Goal: Task Accomplishment & Management: Use online tool/utility

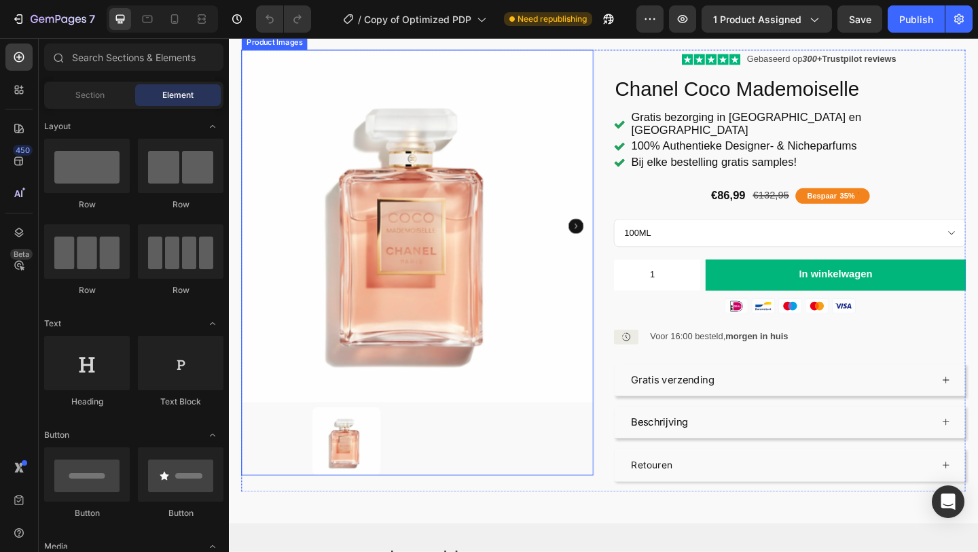
scroll to position [82, 0]
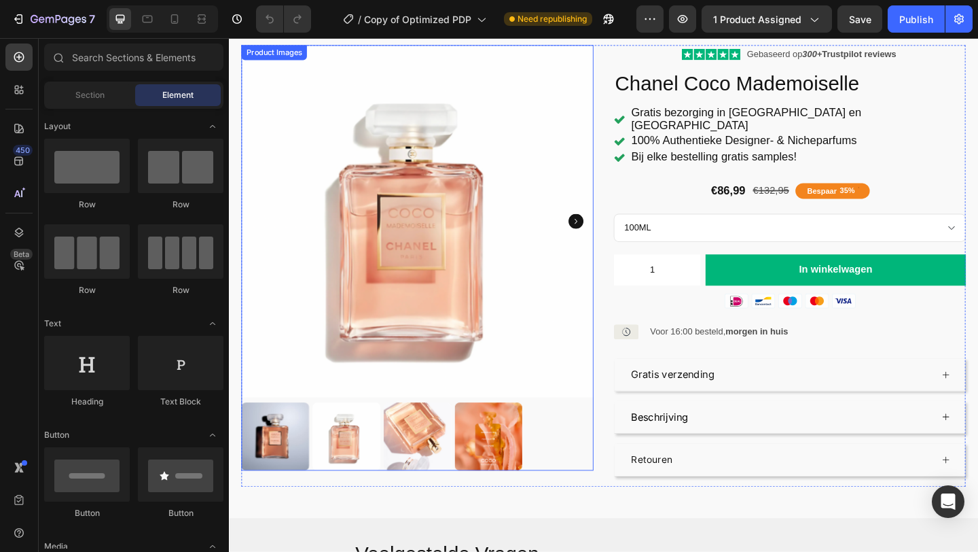
click at [350, 482] on img at bounding box center [357, 471] width 74 height 74
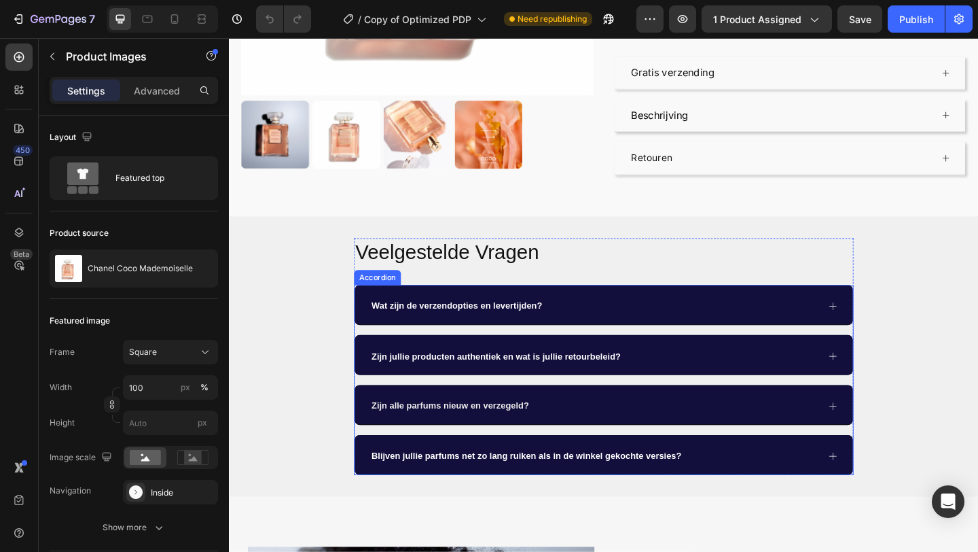
scroll to position [399, 0]
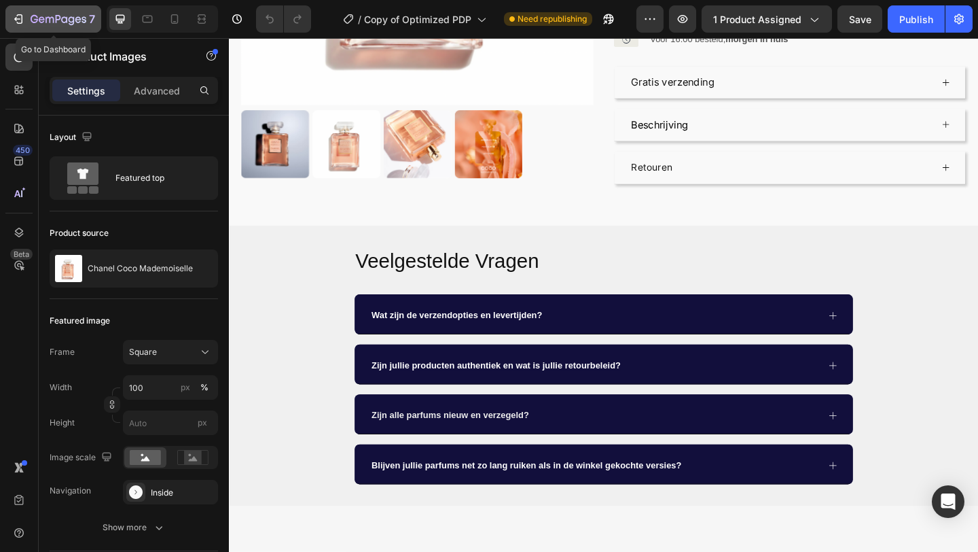
click at [26, 19] on div "7" at bounding box center [54, 19] width 84 height 16
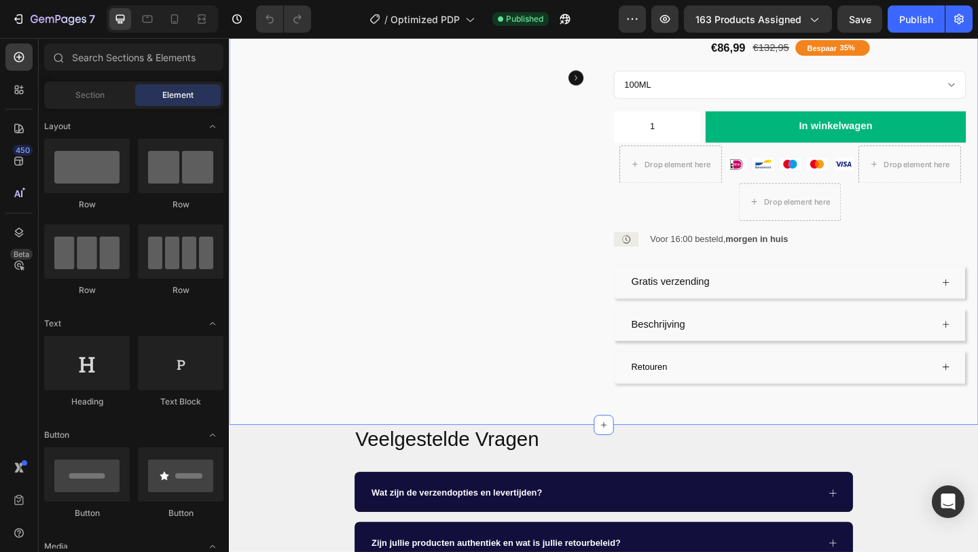
scroll to position [236, 0]
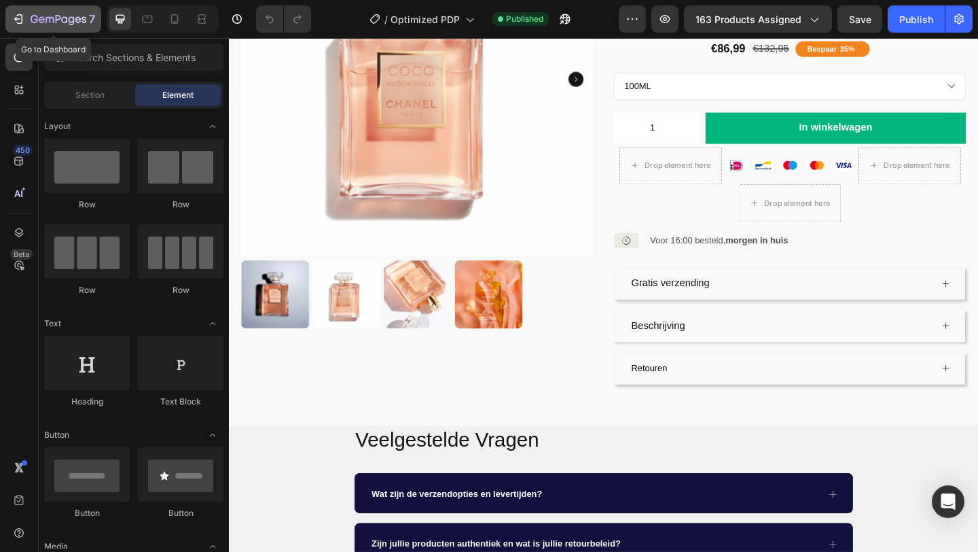
click at [52, 12] on div "7" at bounding box center [63, 19] width 65 height 16
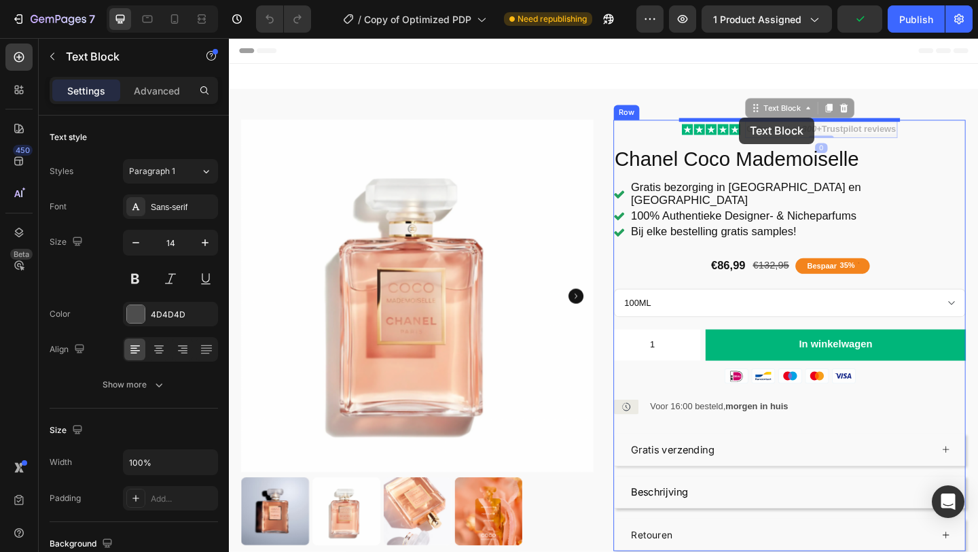
drag, startPoint x: 955, startPoint y: 141, endPoint x: 789, endPoint y: 126, distance: 167.0
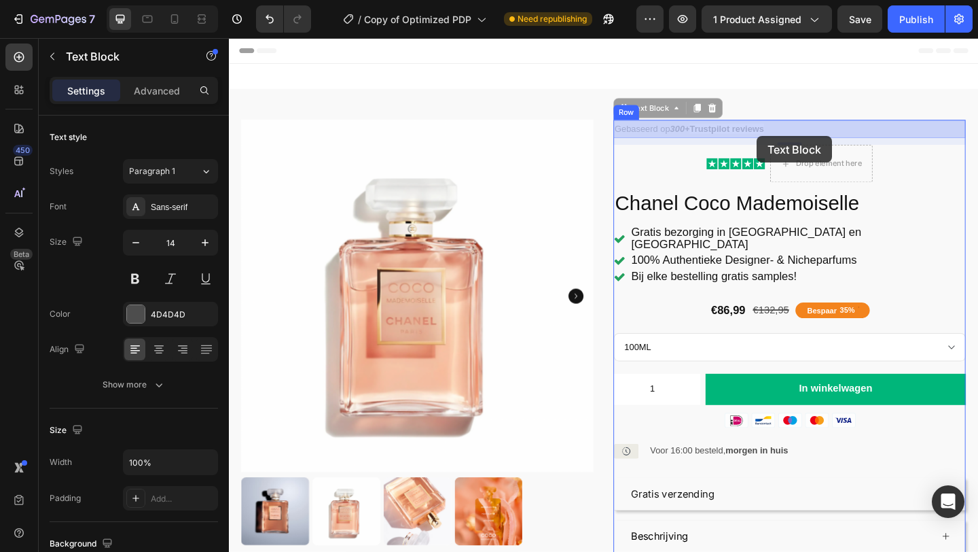
drag, startPoint x: 787, startPoint y: 139, endPoint x: 803, endPoint y: 145, distance: 16.8
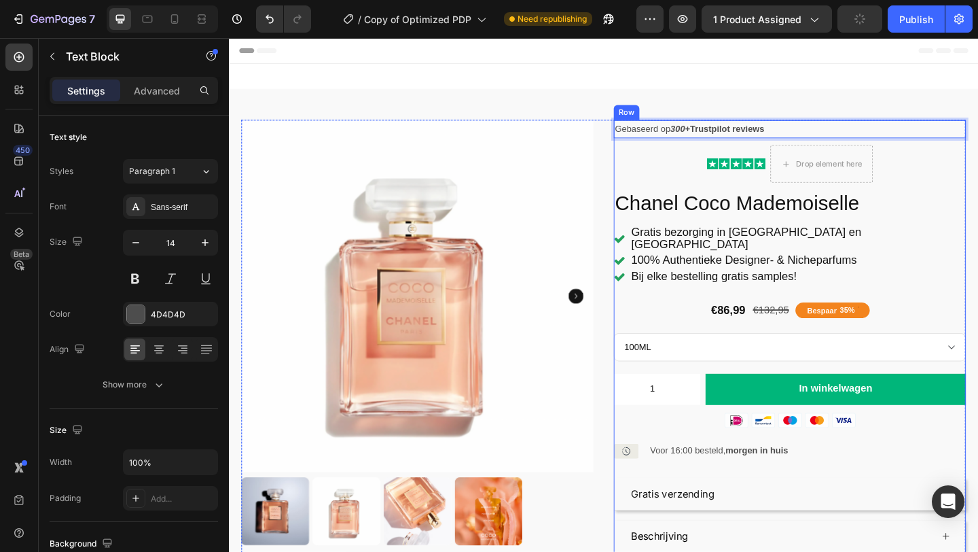
drag, startPoint x: 872, startPoint y: 137, endPoint x: 875, endPoint y: 152, distance: 15.9
click at [875, 152] on div "Gebaseerd op 300+ Trustpilot reviews Text Block 11 Icon Icon Icon Icon Icon Ico…" at bounding box center [838, 386] width 383 height 518
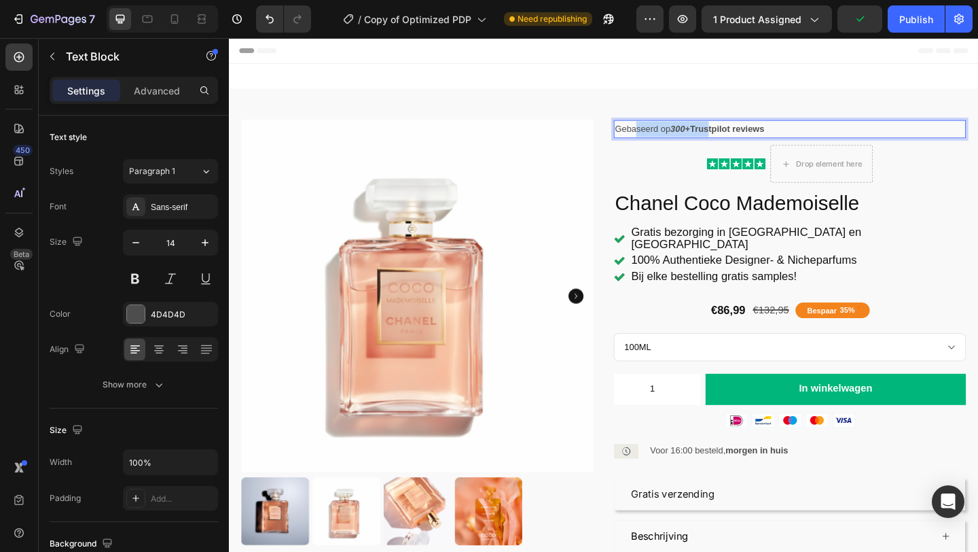
drag, startPoint x: 671, startPoint y: 136, endPoint x: 751, endPoint y: 141, distance: 80.3
click at [753, 141] on p "Gebaseerd op 300+ Trustpilot reviews" at bounding box center [839, 136] width 380 height 17
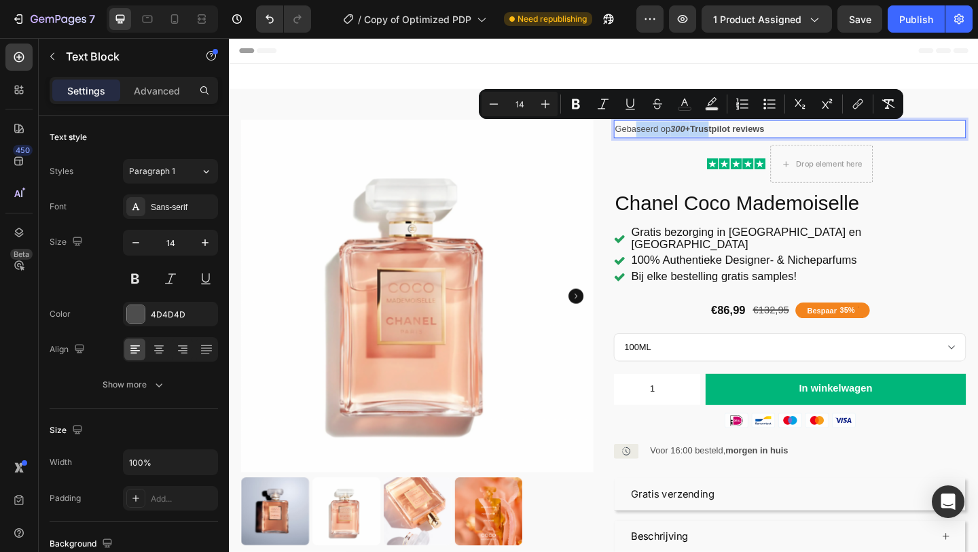
click at [716, 139] on strong "300+" at bounding box center [720, 136] width 22 height 11
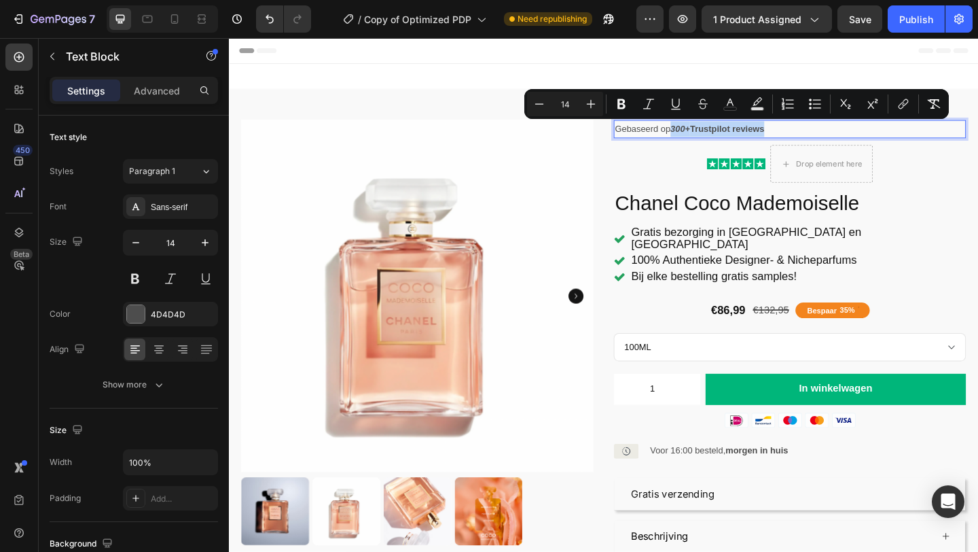
drag, startPoint x: 710, startPoint y: 137, endPoint x: 823, endPoint y: 139, distance: 112.8
click at [823, 139] on p "Gebaseerd op 300+ Trustpilot reviews" at bounding box center [839, 136] width 380 height 17
copy p "300+ Trustpilot reviews"
click at [31, 22] on icon "button" at bounding box center [59, 20] width 56 height 12
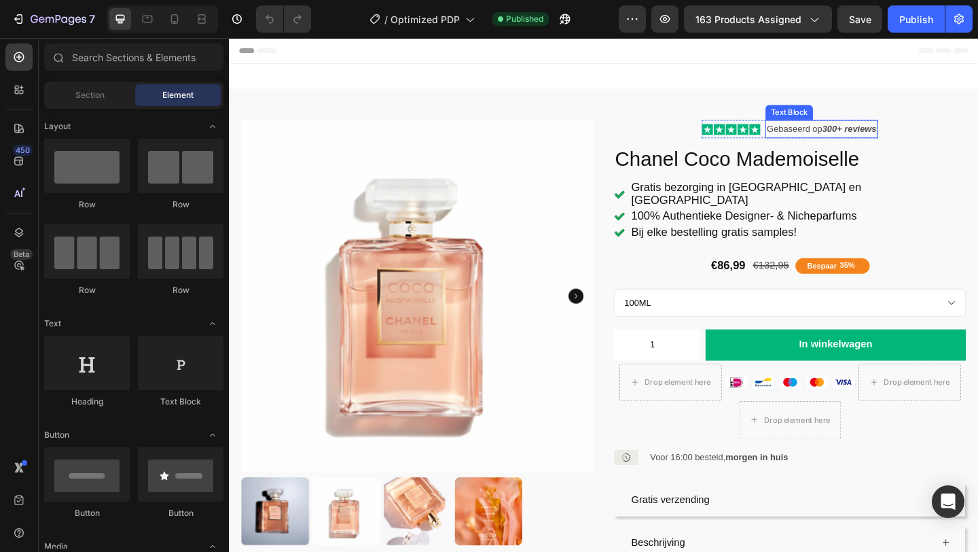
click at [859, 139] on p "Gebaseerd op 300+ reviews" at bounding box center [874, 136] width 120 height 17
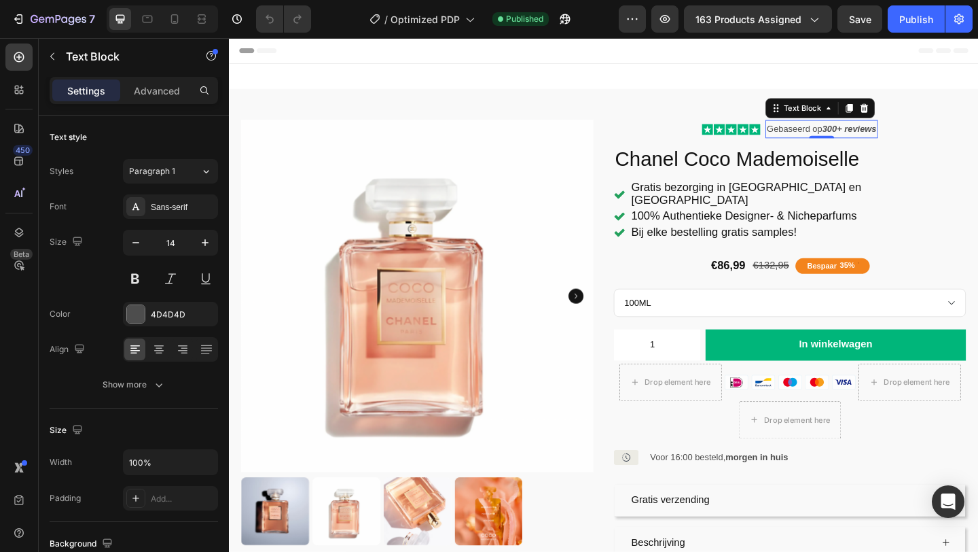
click at [878, 135] on strong "300+ reviews" at bounding box center [903, 136] width 59 height 11
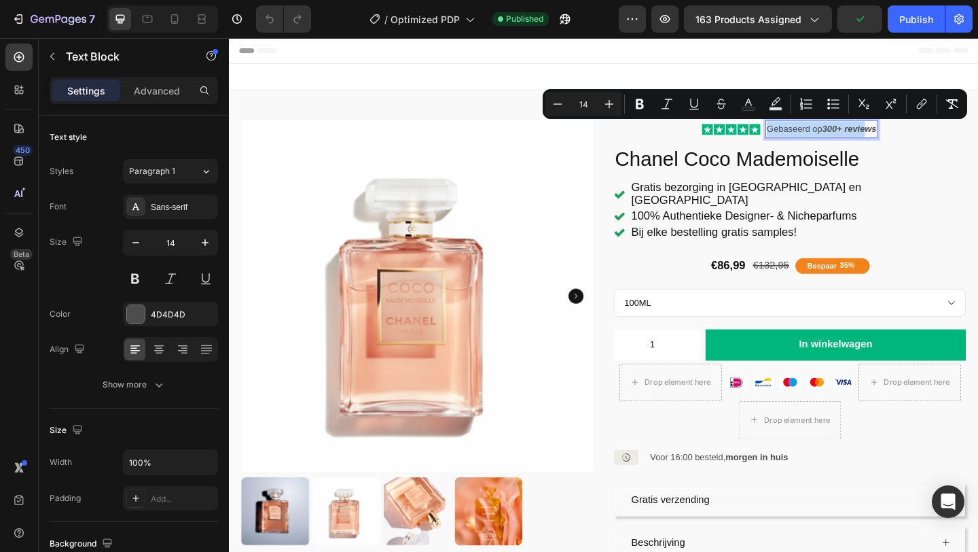
drag, startPoint x: 923, startPoint y: 141, endPoint x: 812, endPoint y: 130, distance: 111.3
click at [814, 130] on p "Gebaseerd op 300+ reviews" at bounding box center [874, 136] width 120 height 17
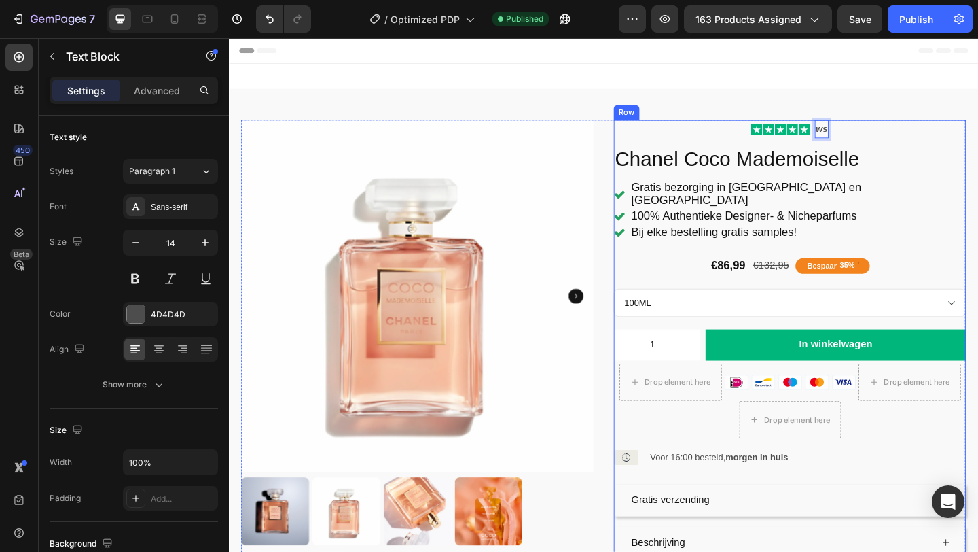
click at [880, 137] on div "Icon Icon Icon Icon Icon Icon List ws Text Block 0 Row Chanel Coco Mademoiselle…" at bounding box center [838, 389] width 383 height 524
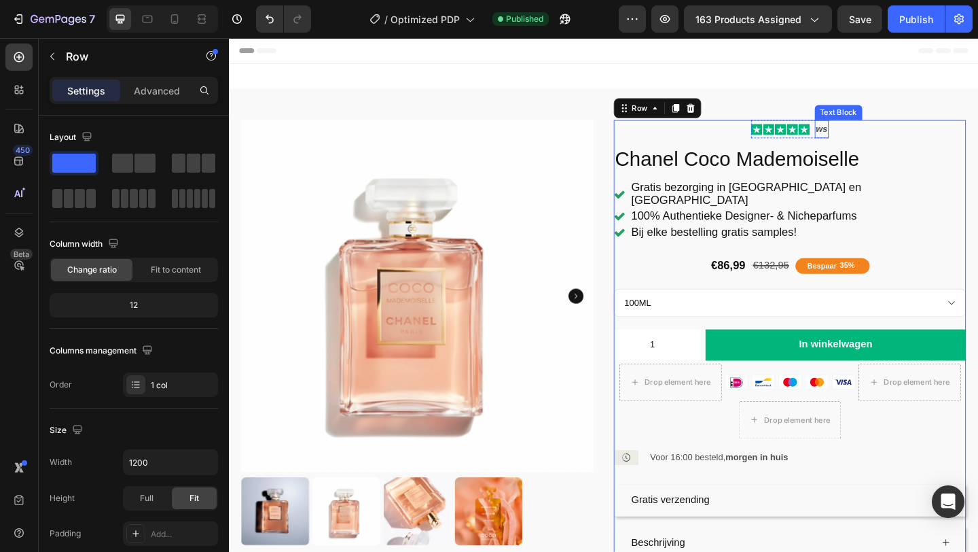
click at [878, 137] on strong "ws" at bounding box center [873, 136] width 13 height 11
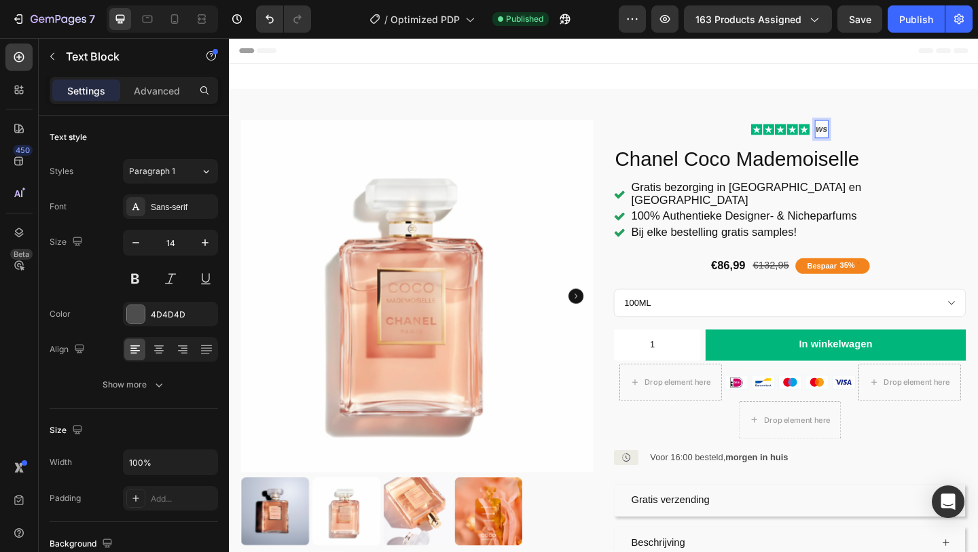
click at [878, 139] on strong "ws" at bounding box center [873, 136] width 13 height 11
click at [821, 138] on p "300+ Trustpilot reviews" at bounding box center [873, 136] width 105 height 17
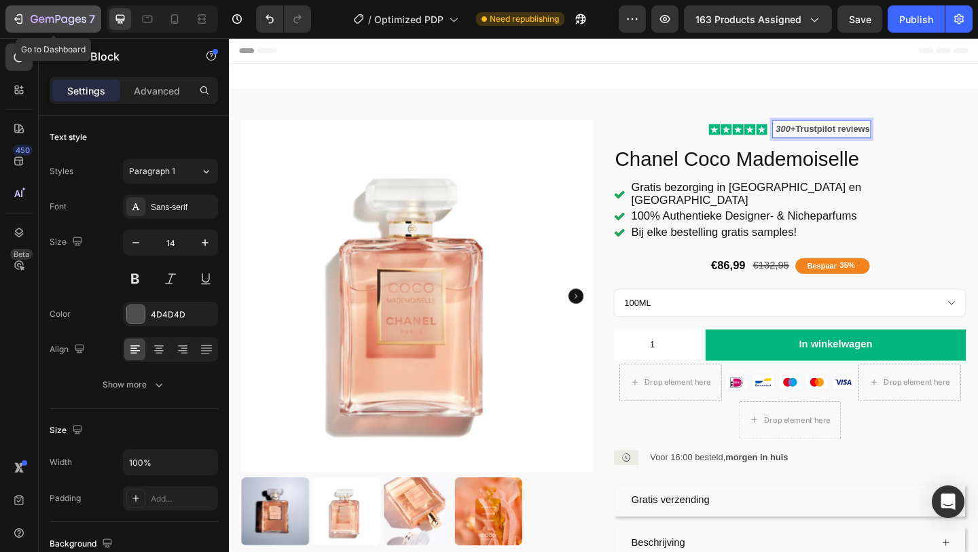
click at [51, 27] on button "7" at bounding box center [53, 18] width 96 height 27
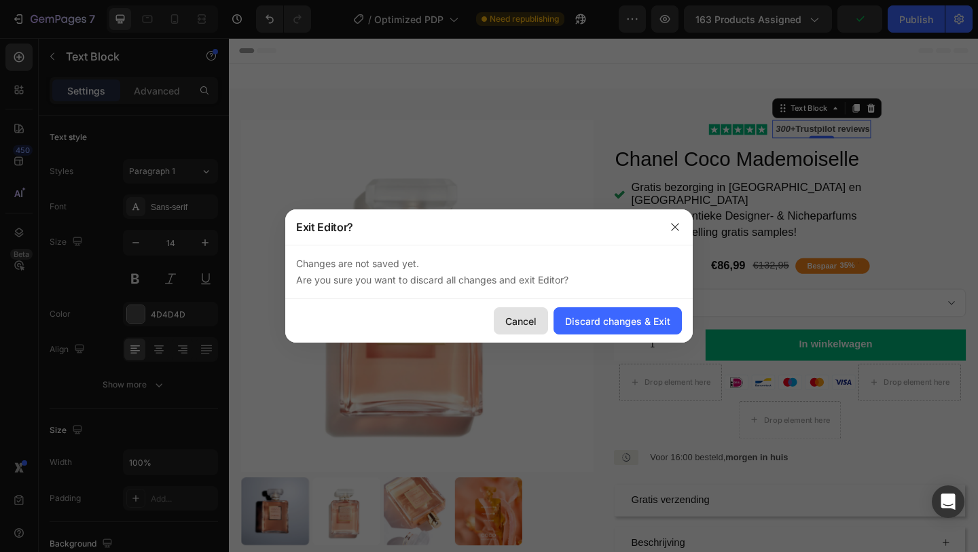
click at [522, 322] on div "Cancel" at bounding box center [520, 321] width 31 height 14
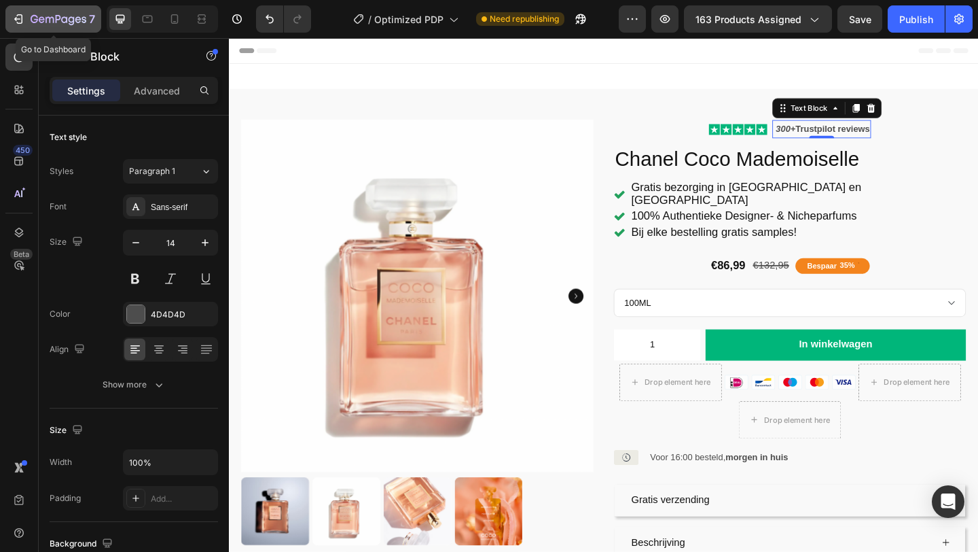
click at [10, 17] on button "7" at bounding box center [53, 18] width 96 height 27
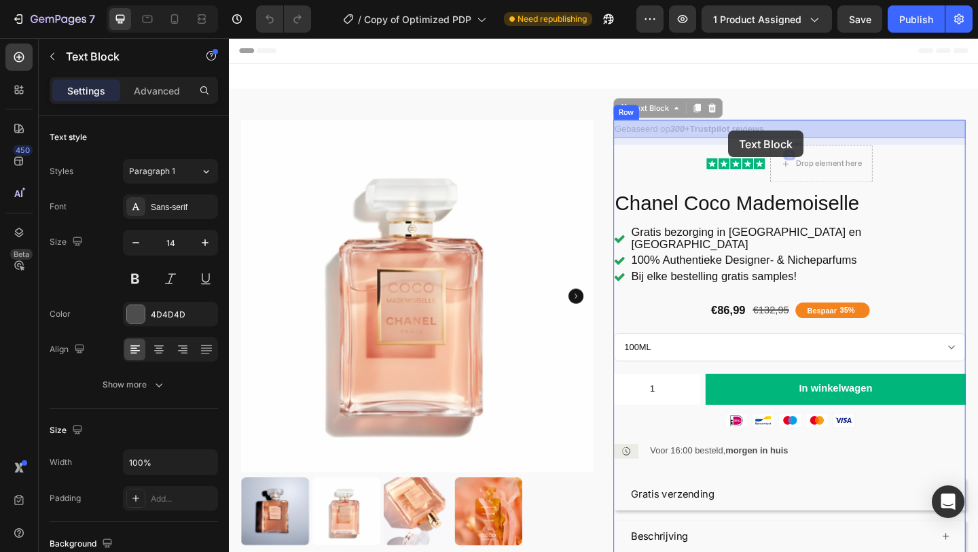
drag, startPoint x: 816, startPoint y: 138, endPoint x: 772, endPoint y: 139, distance: 44.2
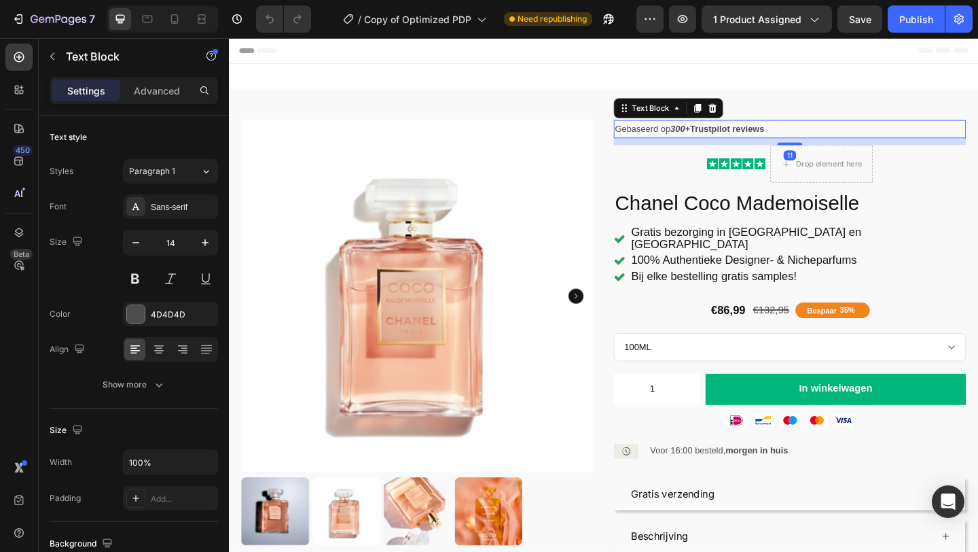
click at [790, 138] on strong "Trustpilot reviews" at bounding box center [770, 136] width 81 height 11
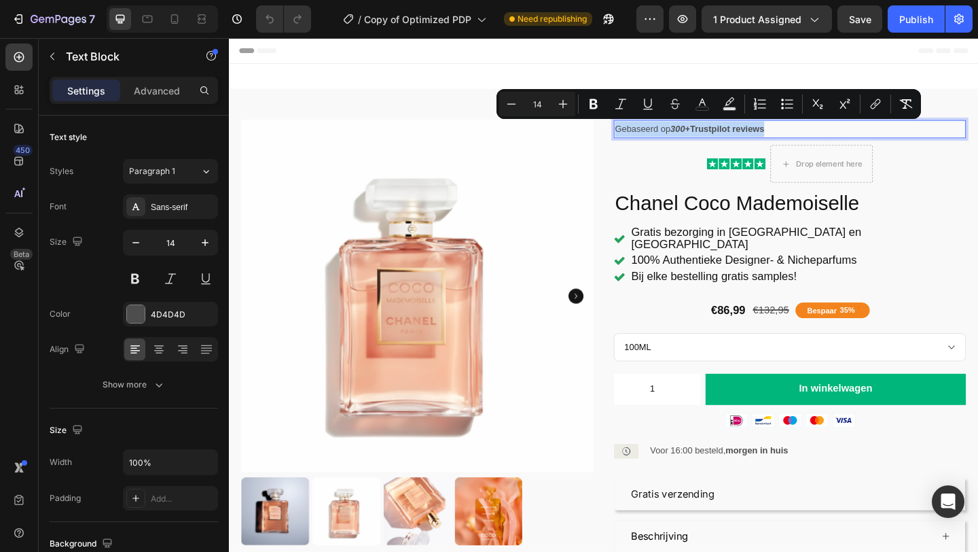
drag, startPoint x: 823, startPoint y: 138, endPoint x: 647, endPoint y: 139, distance: 175.9
click at [647, 139] on div "Gebaseerd op 300+ Trustpilot reviews" at bounding box center [838, 137] width 383 height 20
copy p "Gebaseerd op 300+ Trustpilot reviews"
click at [46, 19] on icon "button" at bounding box center [50, 20] width 8 height 6
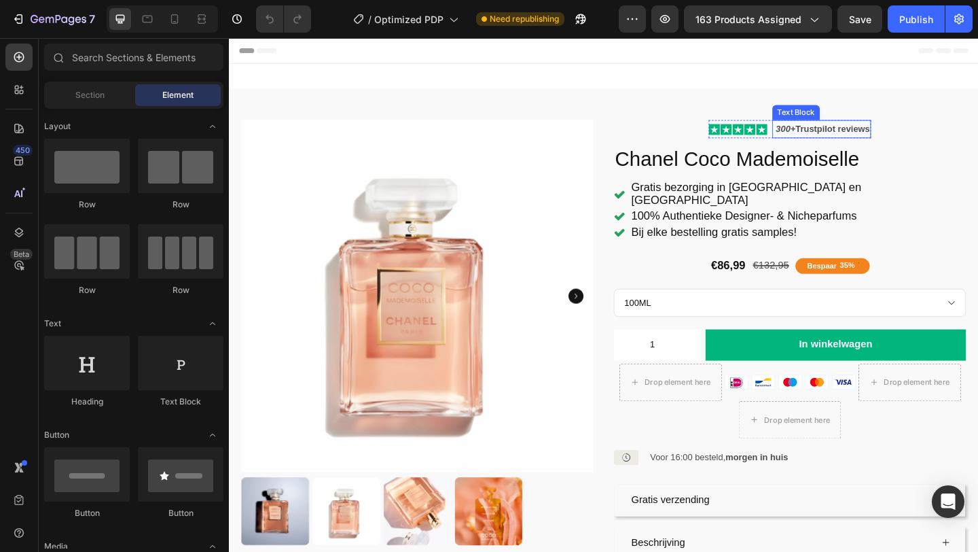
click at [899, 132] on strong "Trustpilot reviews" at bounding box center [885, 136] width 81 height 11
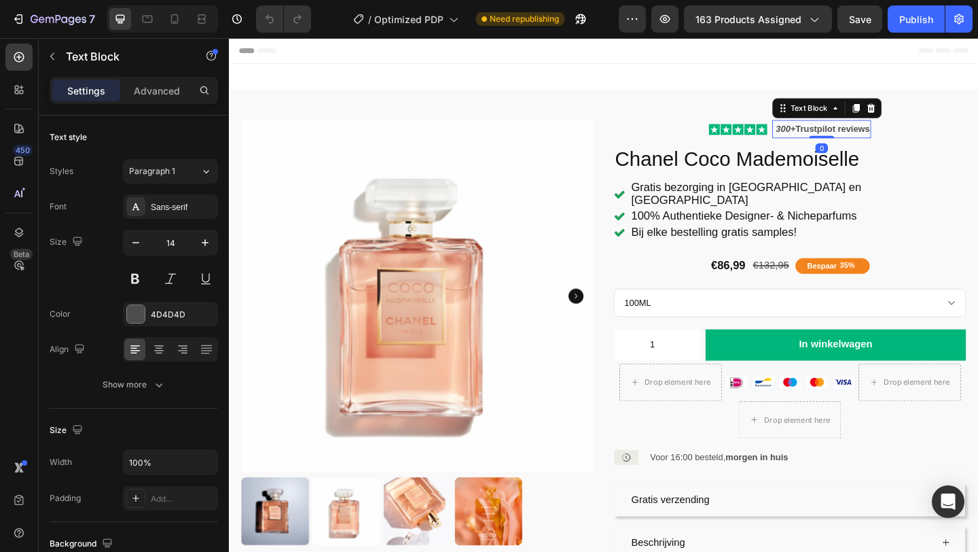
click at [912, 138] on strong "Trustpilot reviews" at bounding box center [885, 136] width 81 height 11
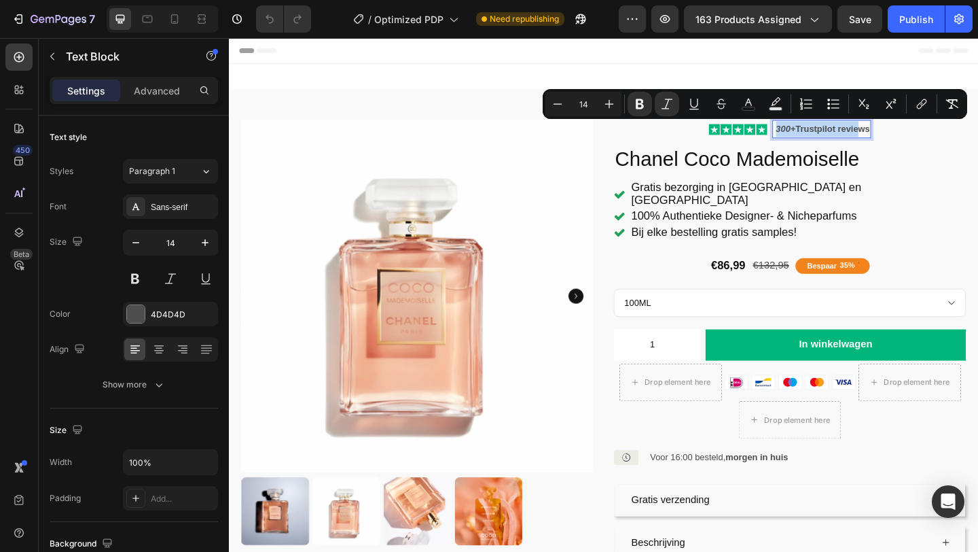
drag, startPoint x: 912, startPoint y: 138, endPoint x: 822, endPoint y: 135, distance: 90.4
click at [822, 135] on p "300+ Trustpilot reviews" at bounding box center [873, 136] width 105 height 17
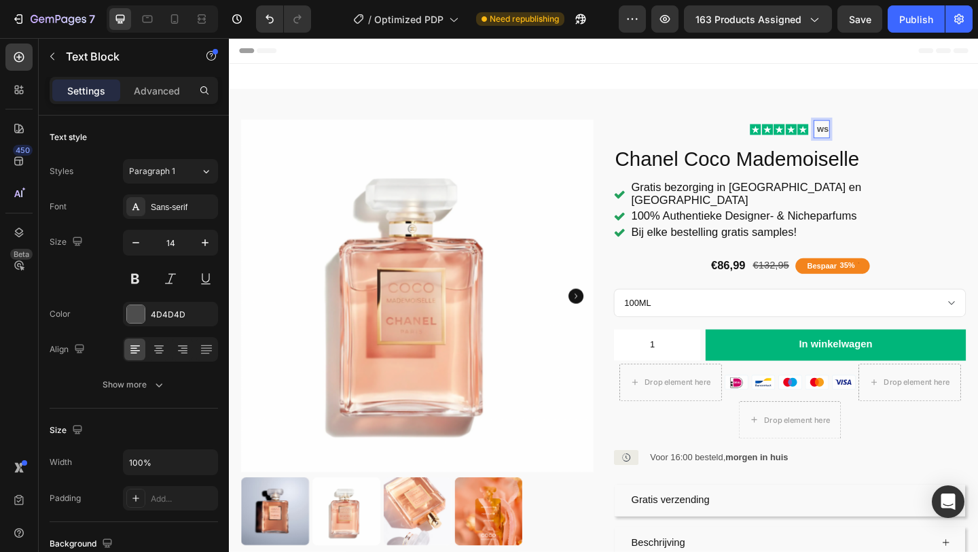
click at [878, 139] on strong "ws" at bounding box center [875, 136] width 13 height 11
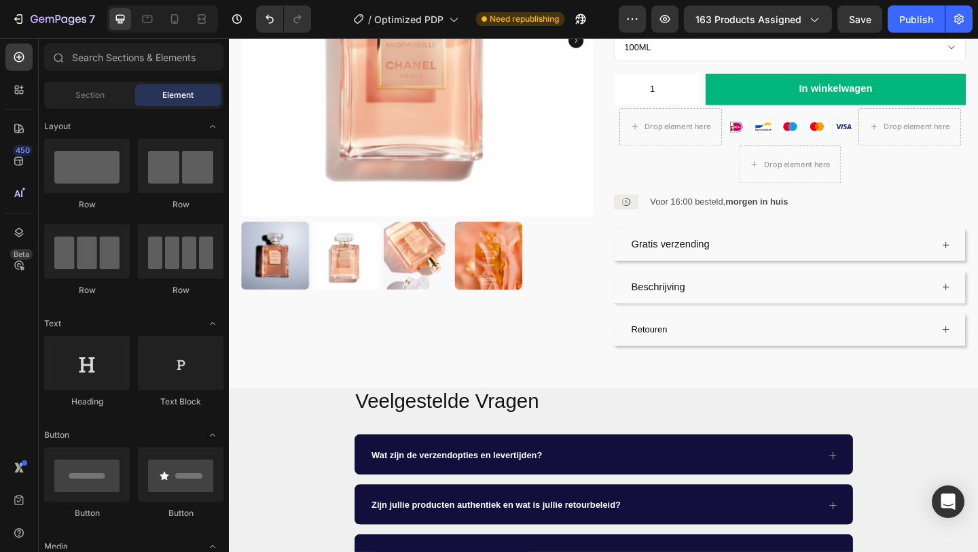
scroll to position [276, 0]
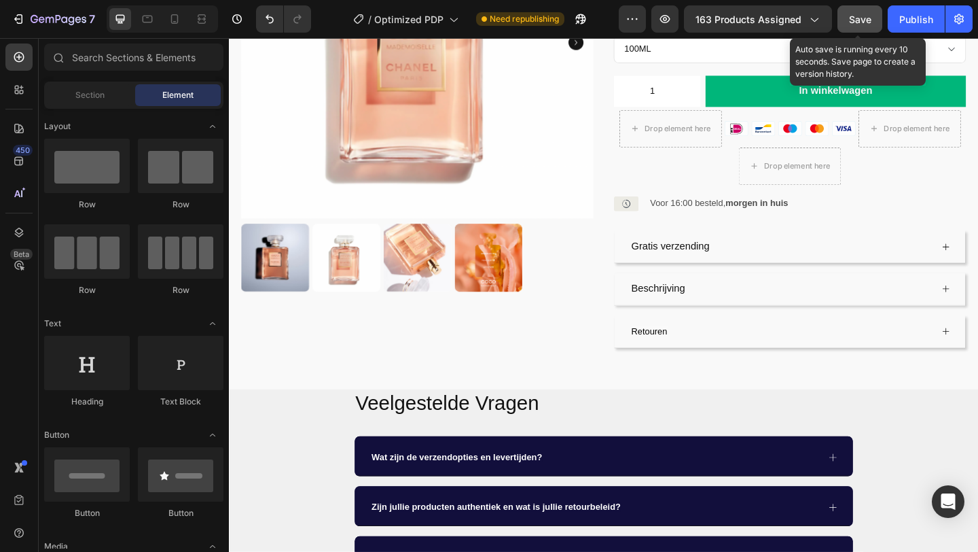
click at [867, 21] on span "Save" at bounding box center [860, 20] width 22 height 12
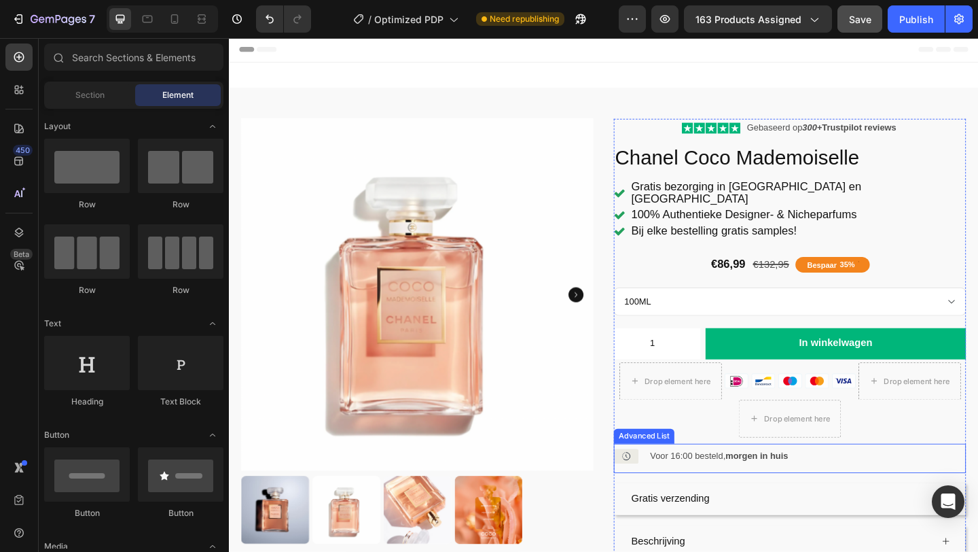
scroll to position [0, 0]
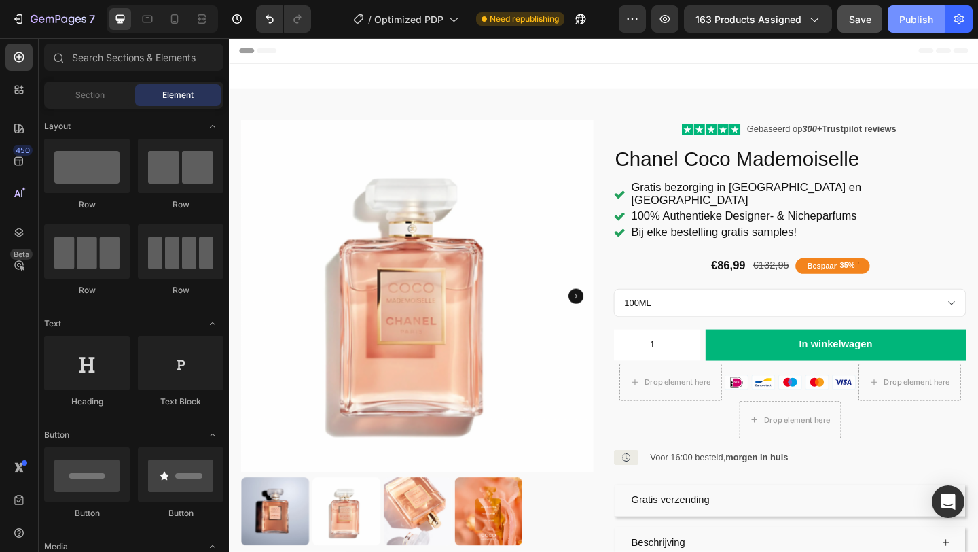
click at [923, 22] on div "Publish" at bounding box center [916, 19] width 34 height 14
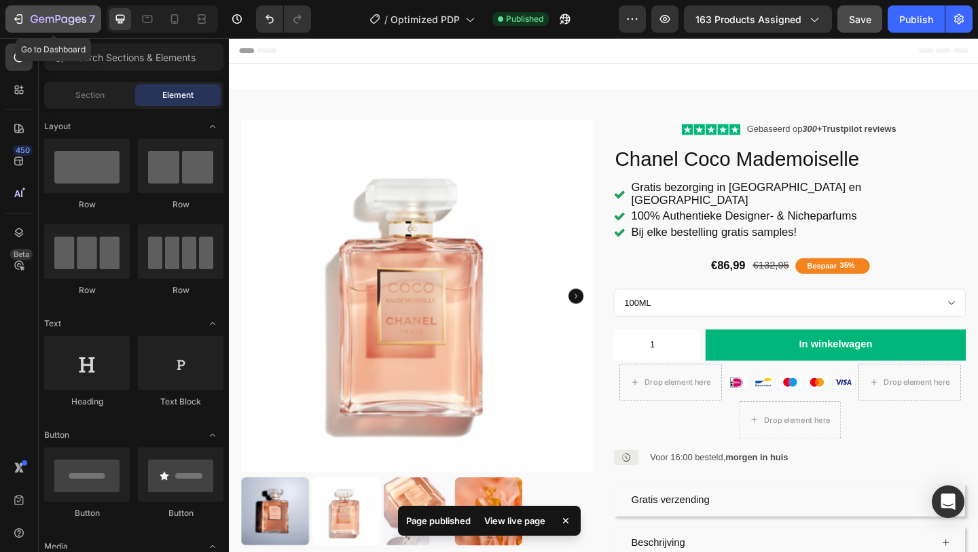
click at [52, 19] on icon "button" at bounding box center [59, 20] width 56 height 12
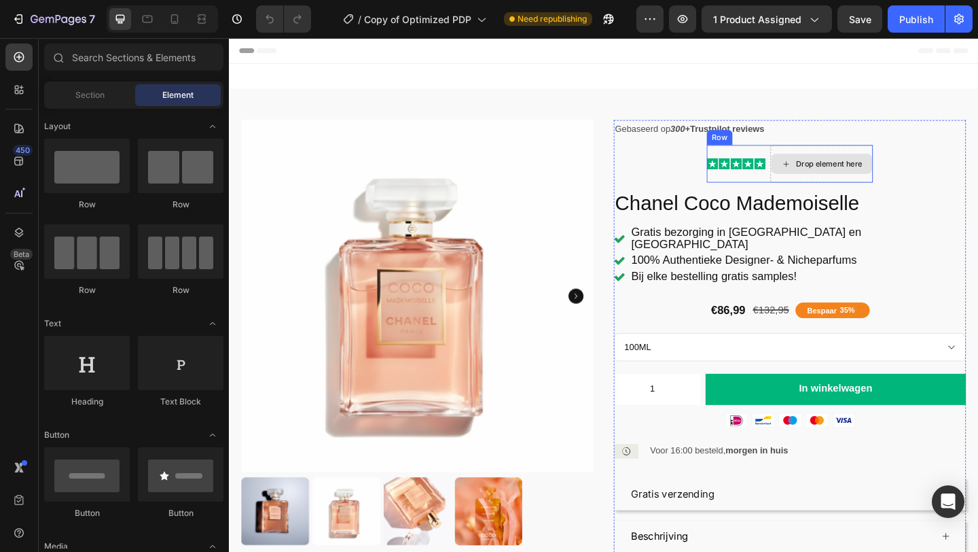
click at [850, 177] on div "Drop element here" at bounding box center [882, 174] width 72 height 11
click at [868, 179] on div "Drop element here" at bounding box center [882, 174] width 72 height 11
click at [888, 168] on div "Drop element here" at bounding box center [873, 175] width 110 height 22
click at [849, 176] on div "Drop element here" at bounding box center [882, 174] width 72 height 11
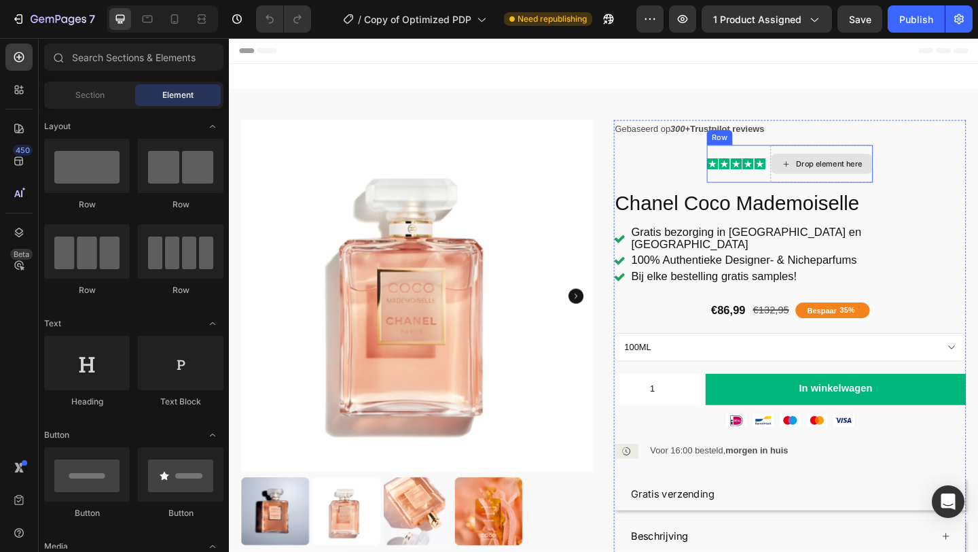
click at [842, 174] on div "Drop element here" at bounding box center [873, 175] width 110 height 22
click at [842, 181] on div "Drop element here" at bounding box center [873, 175] width 110 height 22
click at [831, 176] on icon at bounding box center [834, 175] width 11 height 12
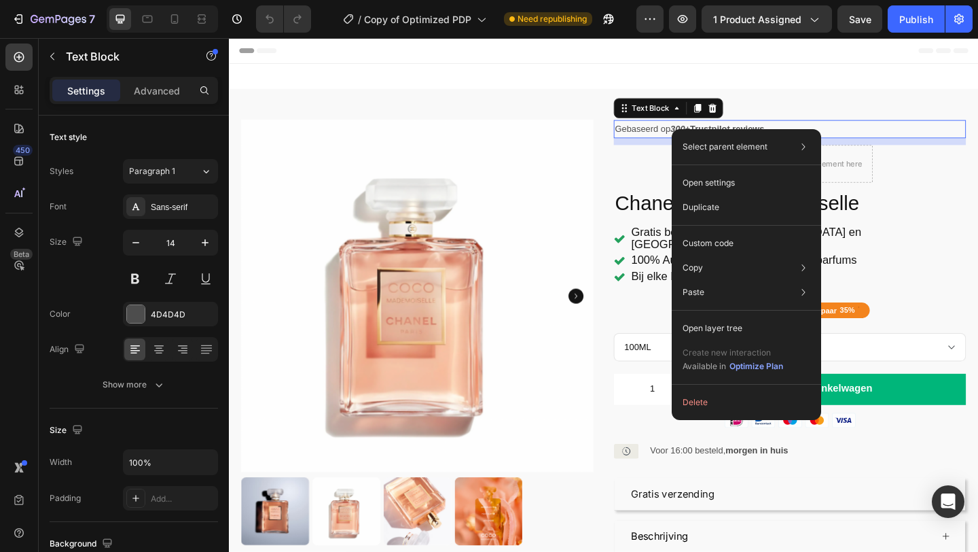
drag, startPoint x: 747, startPoint y: 137, endPoint x: 767, endPoint y: 142, distance: 20.3
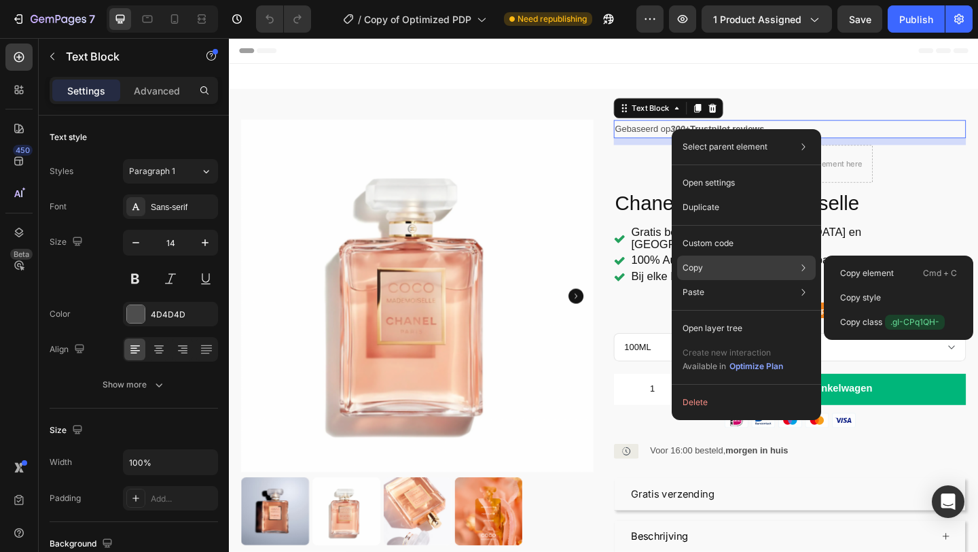
click at [723, 261] on div "Copy Copy element Cmd + C Copy style Copy class .gI-CPq1QH-" at bounding box center [746, 267] width 139 height 24
click at [739, 273] on div "Copy Copy element Cmd + C Copy style Copy class .gI-CPq1QH-" at bounding box center [746, 267] width 139 height 24
click at [759, 272] on div "Copy Copy element Cmd + C Copy style Copy class .gI-CPq1QH-" at bounding box center [746, 267] width 139 height 24
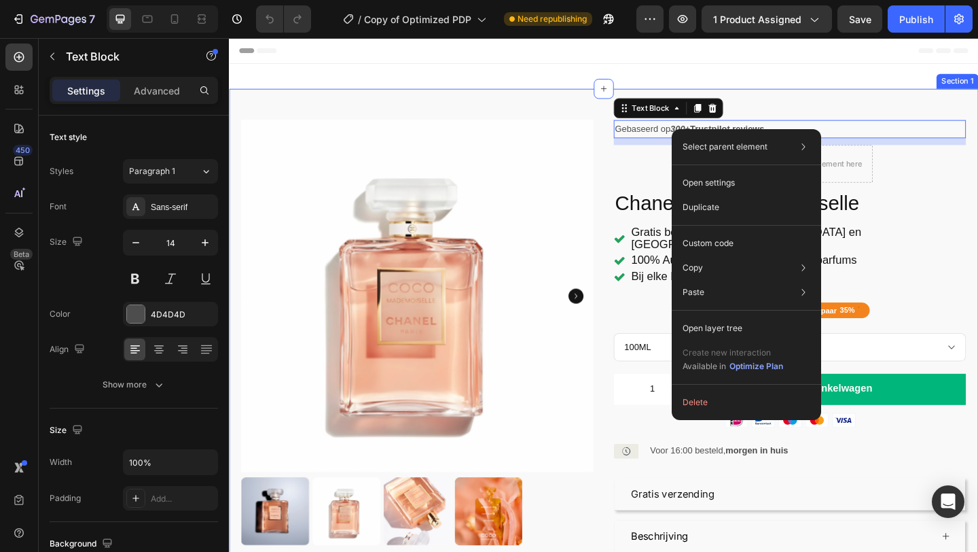
click at [905, 109] on div "Product Images Gebaseerd op 300+ Trustpilot reviews Text Block 11 Icon Icon Ico…" at bounding box center [636, 391] width 815 height 596
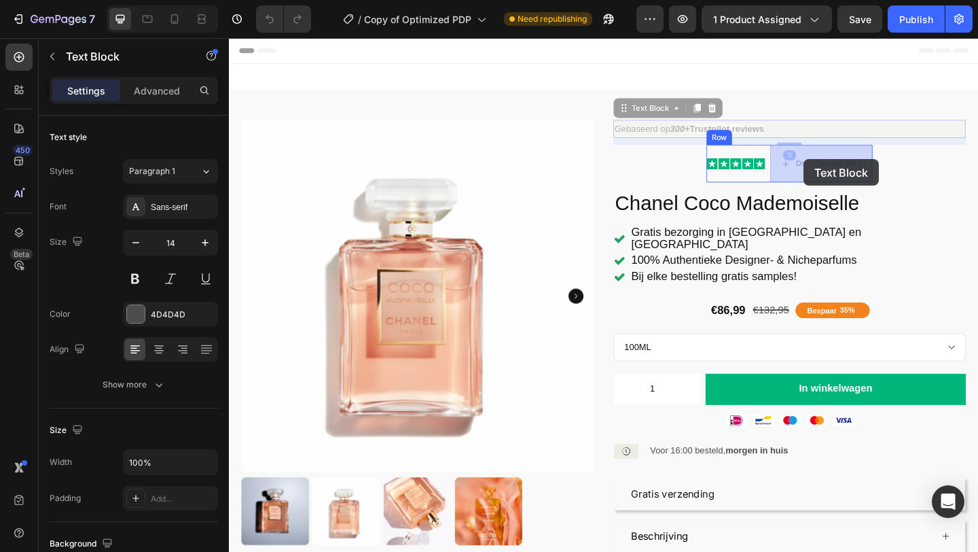
drag, startPoint x: 784, startPoint y: 143, endPoint x: 854, endPoint y: 170, distance: 74.8
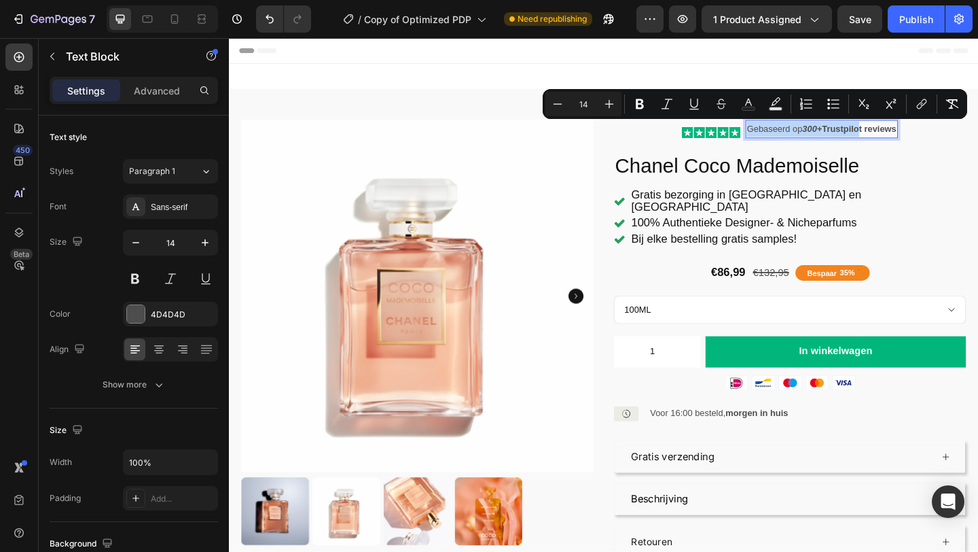
drag, startPoint x: 918, startPoint y: 127, endPoint x: 917, endPoint y: 136, distance: 8.9
click at [917, 136] on div "Gebaseerd op 300+ Trustpilot reviews" at bounding box center [873, 137] width 165 height 20
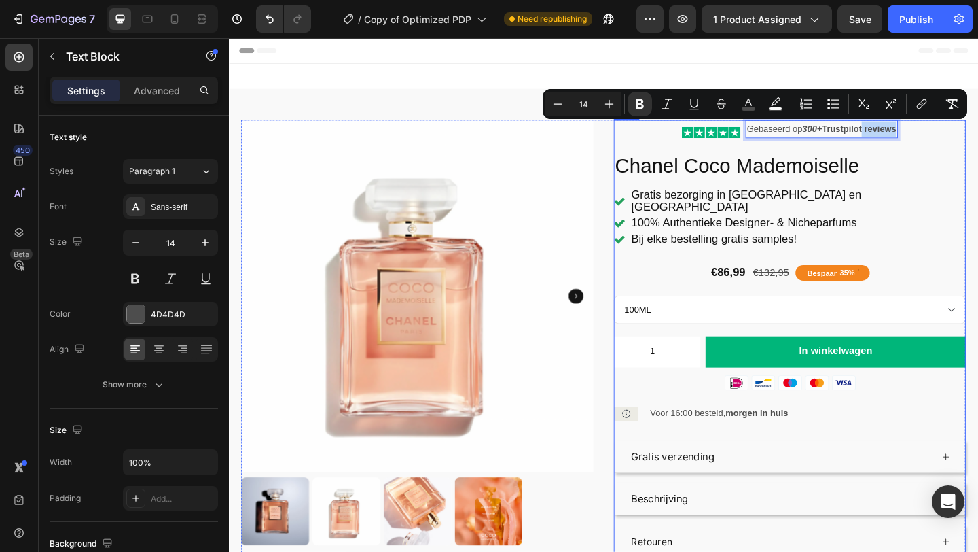
drag, startPoint x: 918, startPoint y: 138, endPoint x: 909, endPoint y: 151, distance: 15.6
click at [914, 153] on div "Gebaseerd op 300+ Trustpilot reviews Text Block 11" at bounding box center [873, 140] width 165 height 27
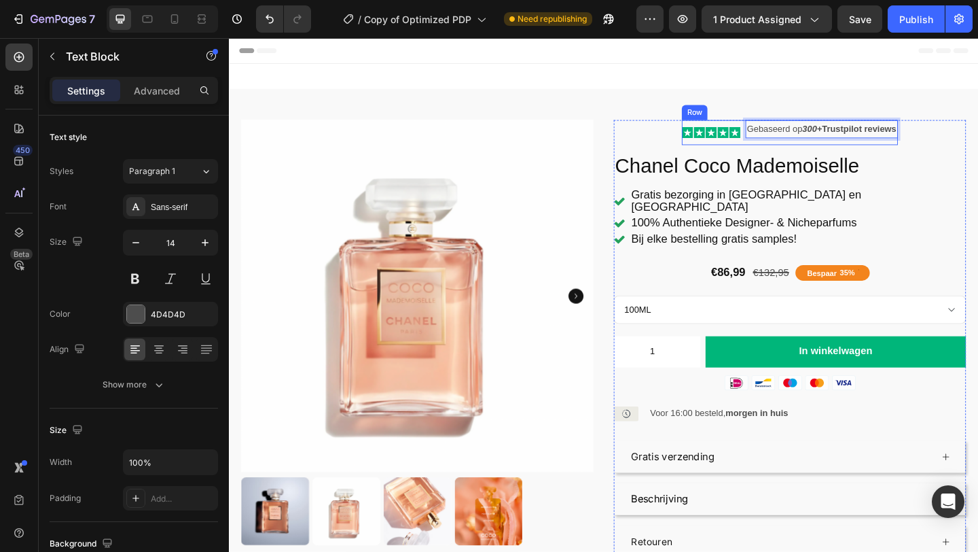
click at [905, 148] on div "Gebaseerd op 300+ Trustpilot reviews Text Block 11" at bounding box center [873, 140] width 165 height 27
click at [901, 137] on strong "Trustpilot reviews" at bounding box center [914, 136] width 81 height 11
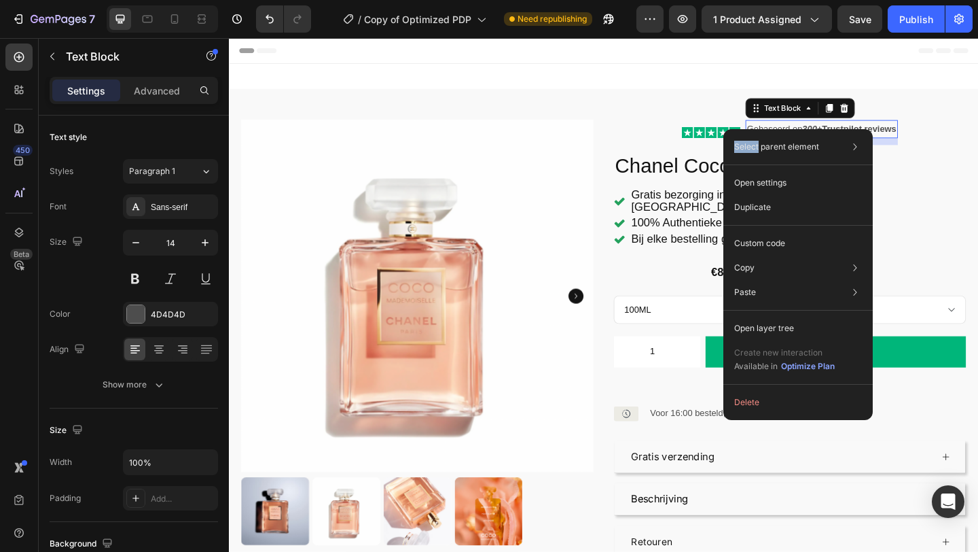
click at [756, 129] on div "Select parent element Product Row 1 col Row 2 cols Text Block Open settings Dup…" at bounding box center [797, 274] width 149 height 291
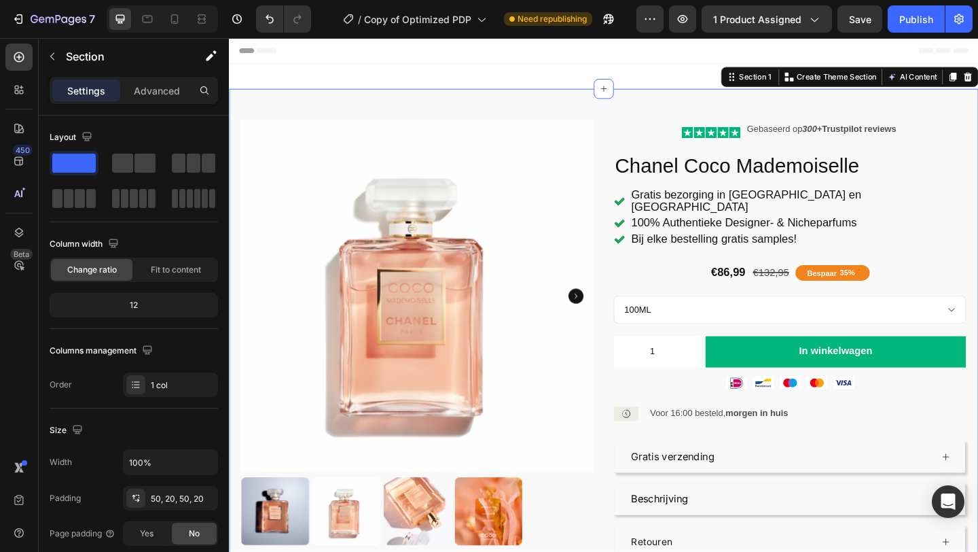
click at [734, 96] on div "Product Images Icon Icon Icon Icon Icon Icon List Gebaseerd op 300+ Trustpilot …" at bounding box center [636, 371] width 815 height 556
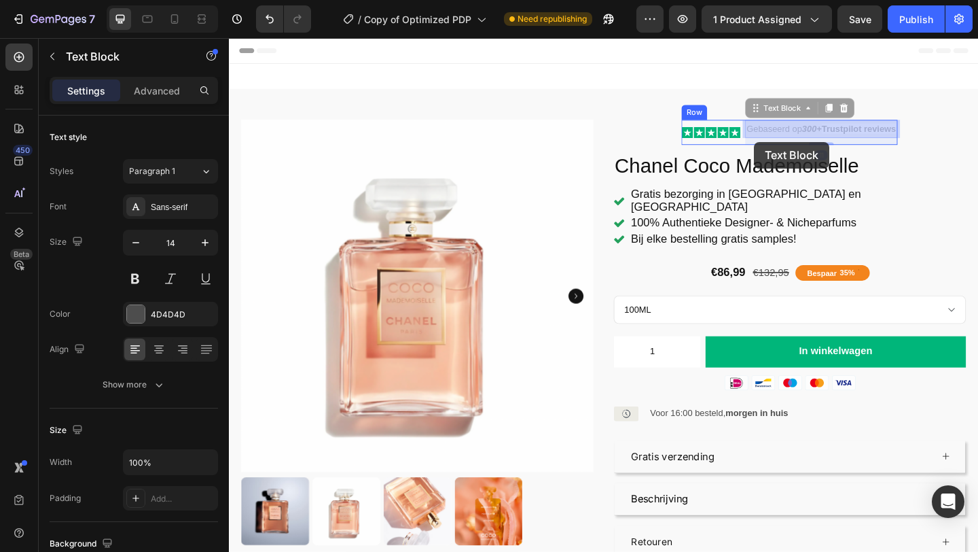
drag, startPoint x: 801, startPoint y: 136, endPoint x: 800, endPoint y: 148, distance: 12.2
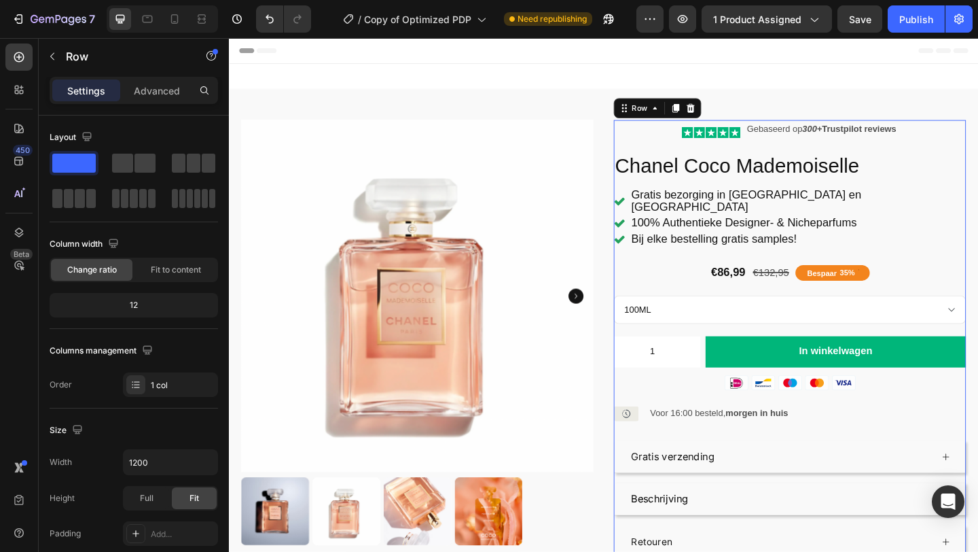
click at [970, 145] on div "Icon Icon Icon Icon Icon Icon List Gebaseerd op 300+ Trustpilot reviews Text Bl…" at bounding box center [838, 365] width 383 height 477
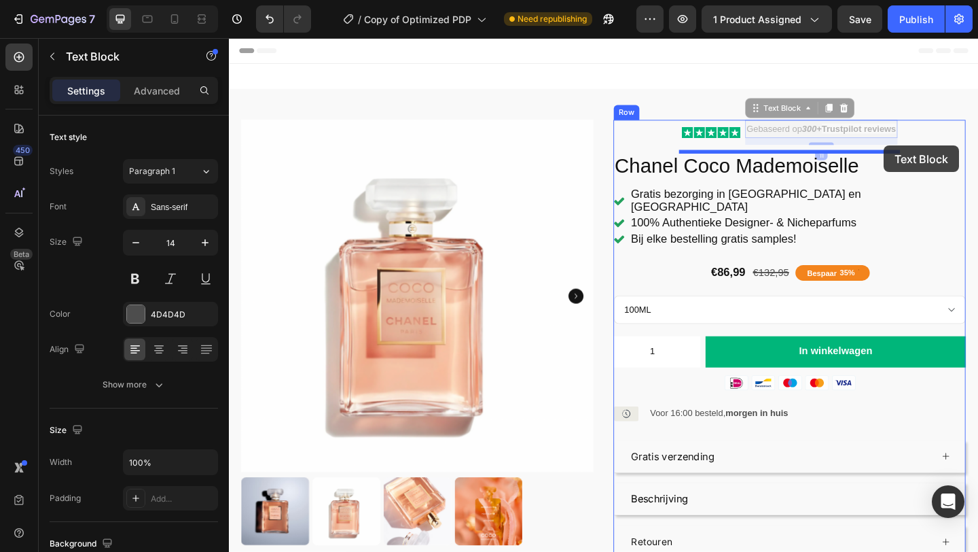
drag, startPoint x: 941, startPoint y: 140, endPoint x: 941, endPoint y: 155, distance: 15.0
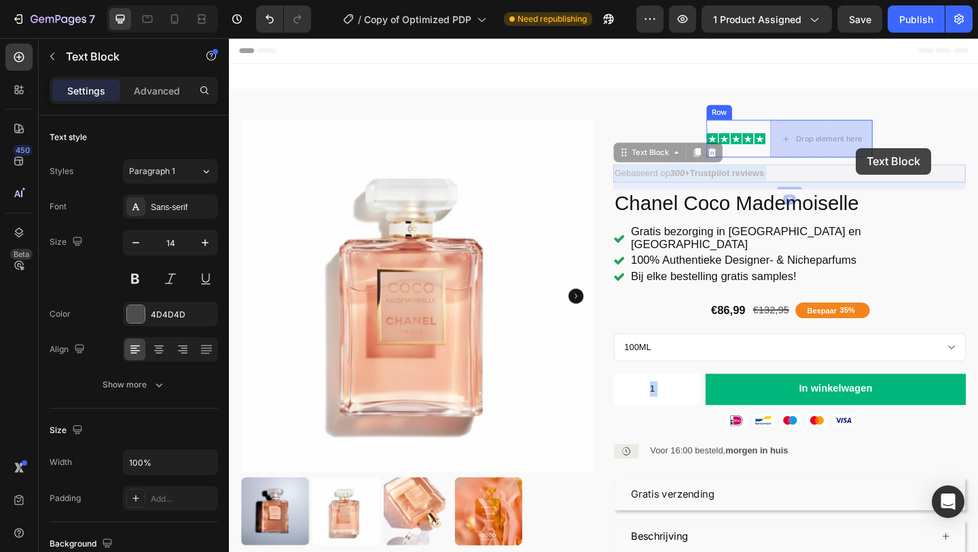
drag, startPoint x: 928, startPoint y: 187, endPoint x: 913, endPoint y: 158, distance: 32.8
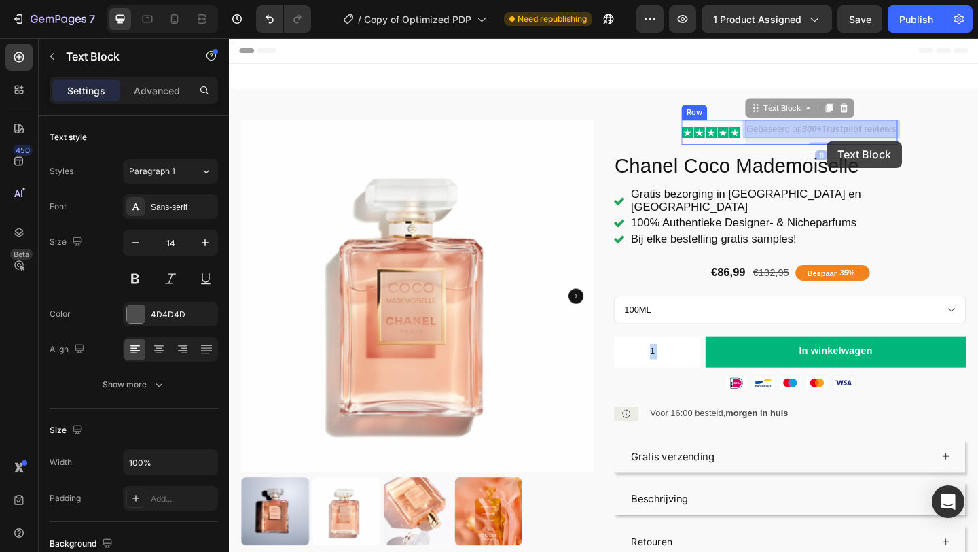
drag, startPoint x: 880, startPoint y: 140, endPoint x: 879, endPoint y: 150, distance: 10.2
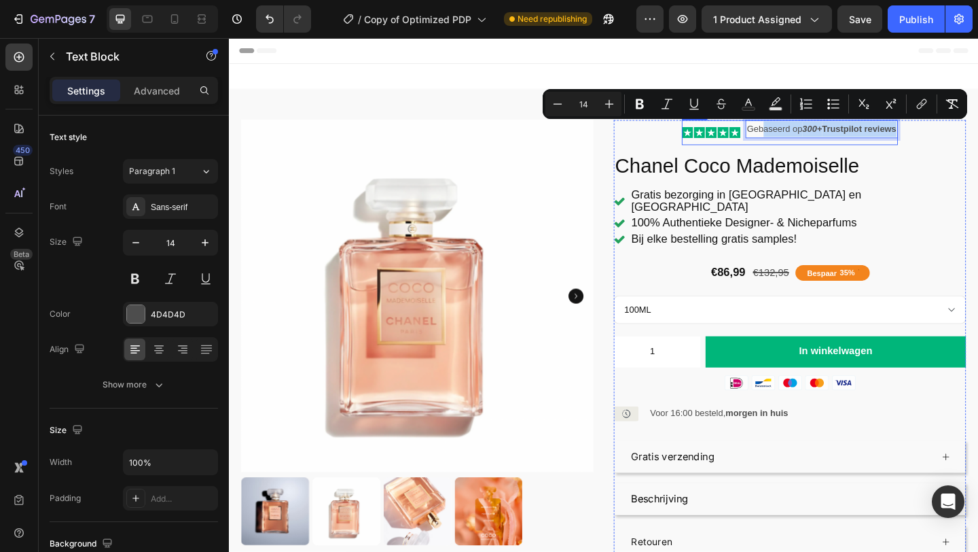
drag, startPoint x: 807, startPoint y: 138, endPoint x: 805, endPoint y: 151, distance: 13.7
drag, startPoint x: 795, startPoint y: 140, endPoint x: 795, endPoint y: 152, distance: 12.2
click at [795, 152] on div "Gebaseerd op 300+ Trustpilot reviews Text Block 11" at bounding box center [873, 140] width 165 height 27
click at [891, 154] on div "Gebaseerd op 300+ Trustpilot reviews Text Block 11" at bounding box center [873, 140] width 165 height 27
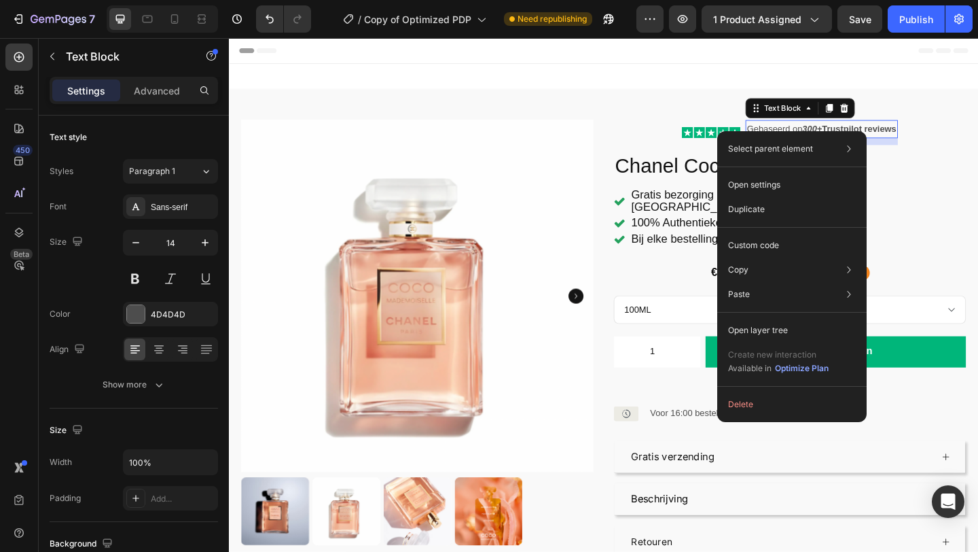
drag, startPoint x: 797, startPoint y: 139, endPoint x: 810, endPoint y: 145, distance: 14.9
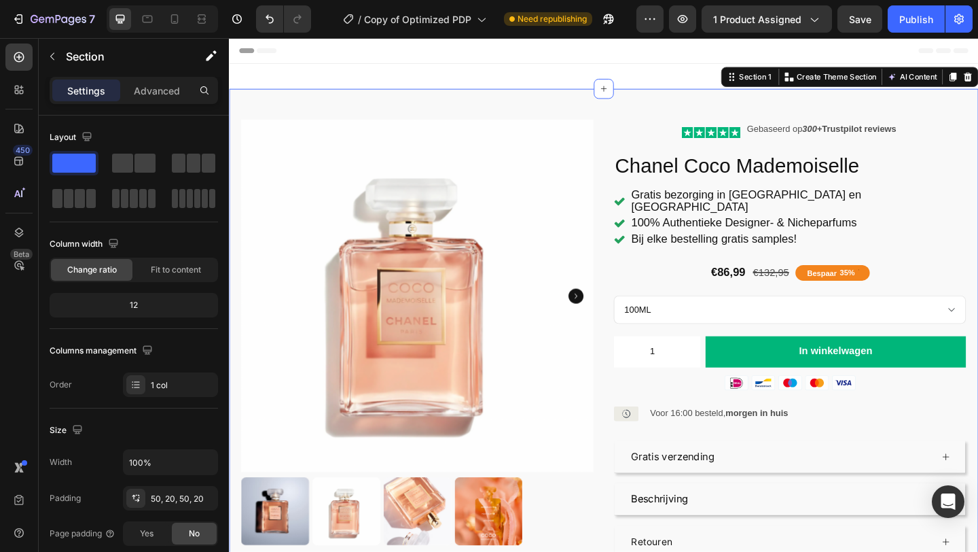
click at [916, 123] on div "Product Images Icon Icon Icon Icon Icon Icon List Gebaseerd op 300+ Trustpilot …" at bounding box center [636, 371] width 815 height 556
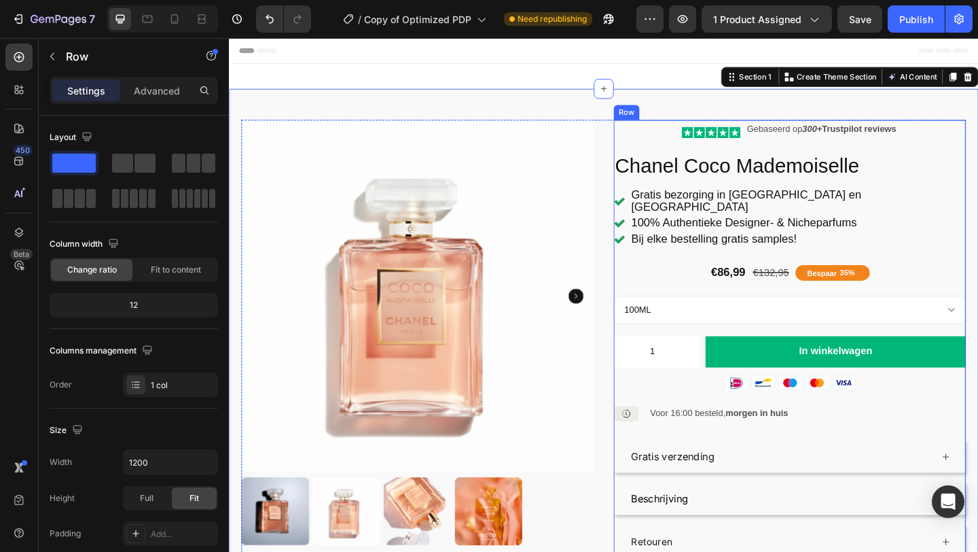
click at [959, 136] on div "Icon Icon Icon Icon Icon Icon List Gebaseerd op 300+ Trustpilot reviews Text Bl…" at bounding box center [838, 365] width 383 height 477
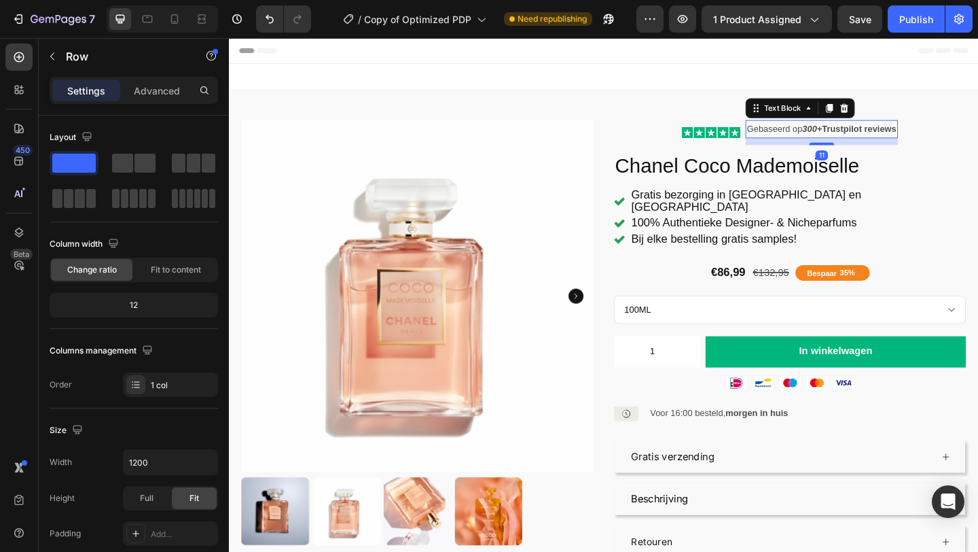
click at [950, 139] on strong "Trustpilot reviews" at bounding box center [914, 136] width 81 height 11
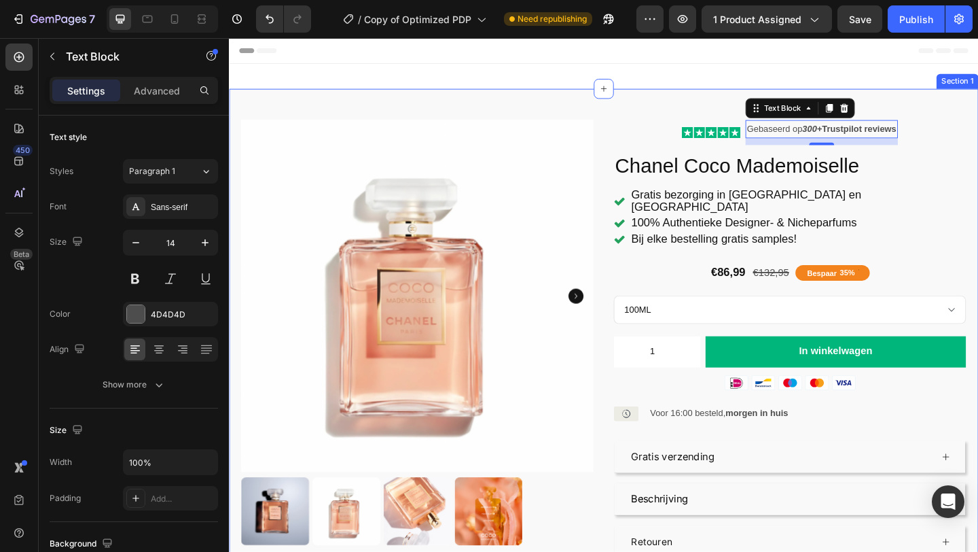
click at [955, 120] on div "Product Images Icon Icon Icon Icon Icon Icon List Gebaseerd op 300+ Trustpilot …" at bounding box center [636, 371] width 815 height 556
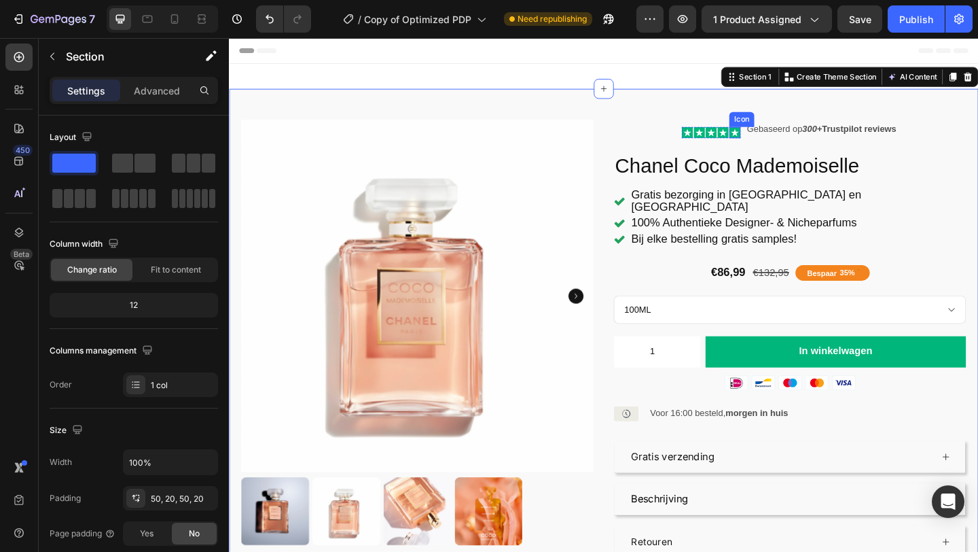
click at [773, 140] on icon at bounding box center [779, 140] width 12 height 12
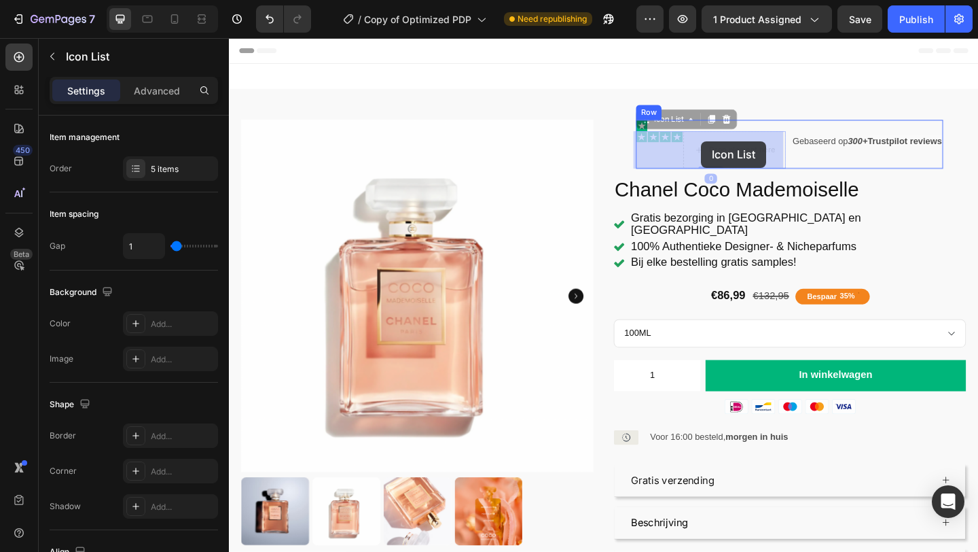
drag, startPoint x: 676, startPoint y: 134, endPoint x: 743, endPoint y: 150, distance: 69.2
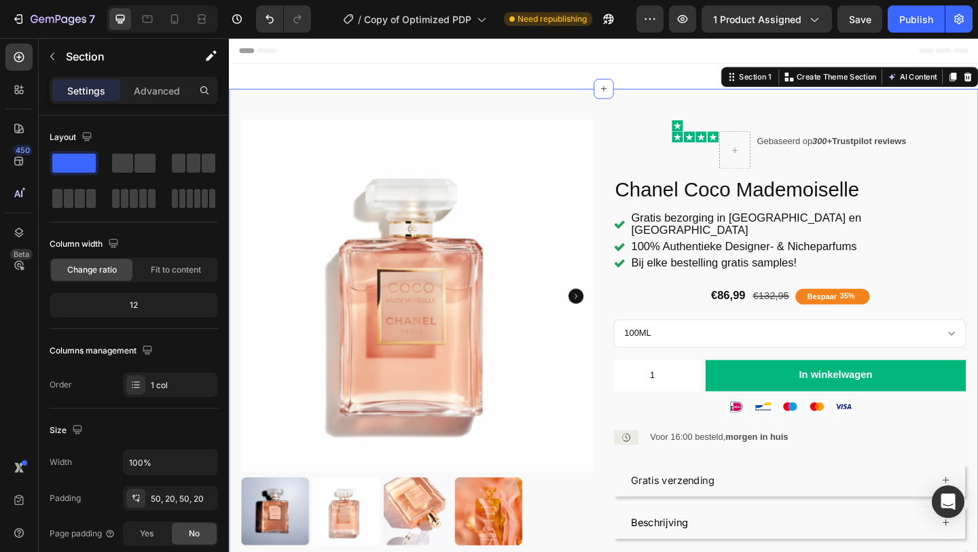
click at [852, 121] on div "Product Images Icon Icon Icon Icon Icon Icon List Gebaseerd op 300+ Trustpilot …" at bounding box center [636, 383] width 815 height 581
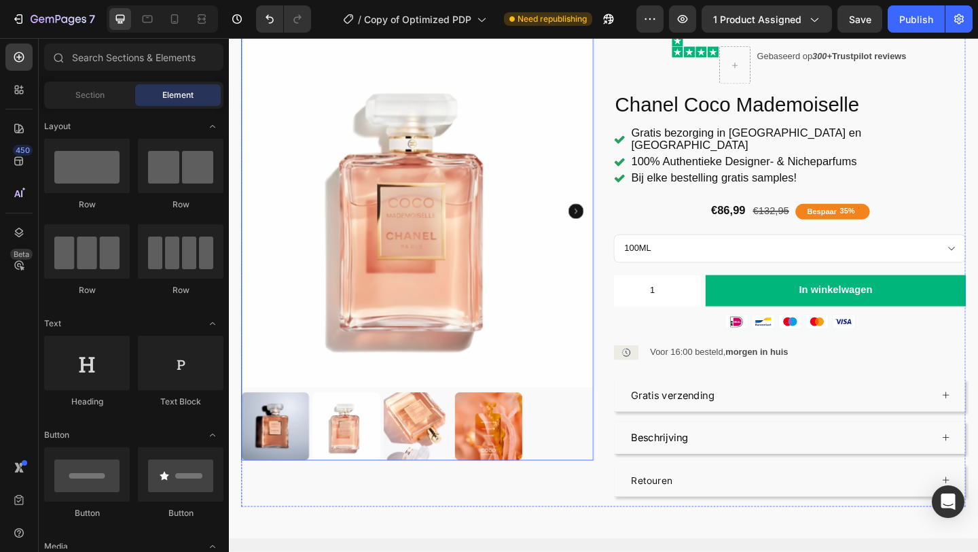
scroll to position [95, 0]
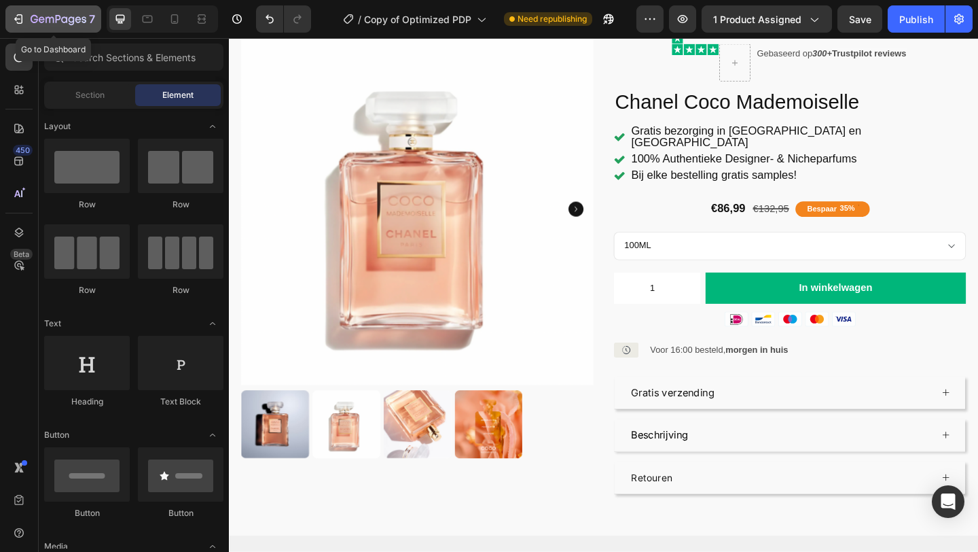
click at [20, 18] on icon "button" at bounding box center [19, 19] width 14 height 14
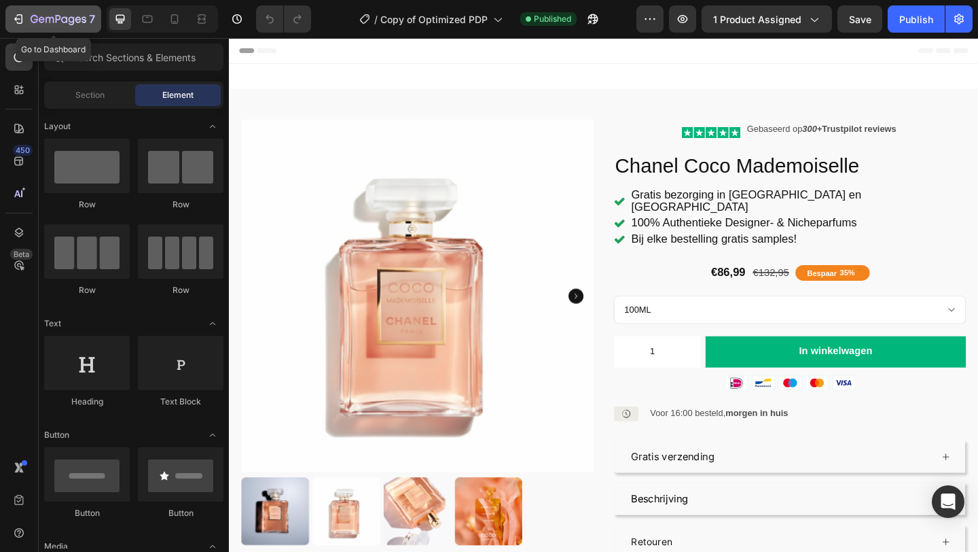
click at [50, 16] on icon "button" at bounding box center [59, 20] width 56 height 12
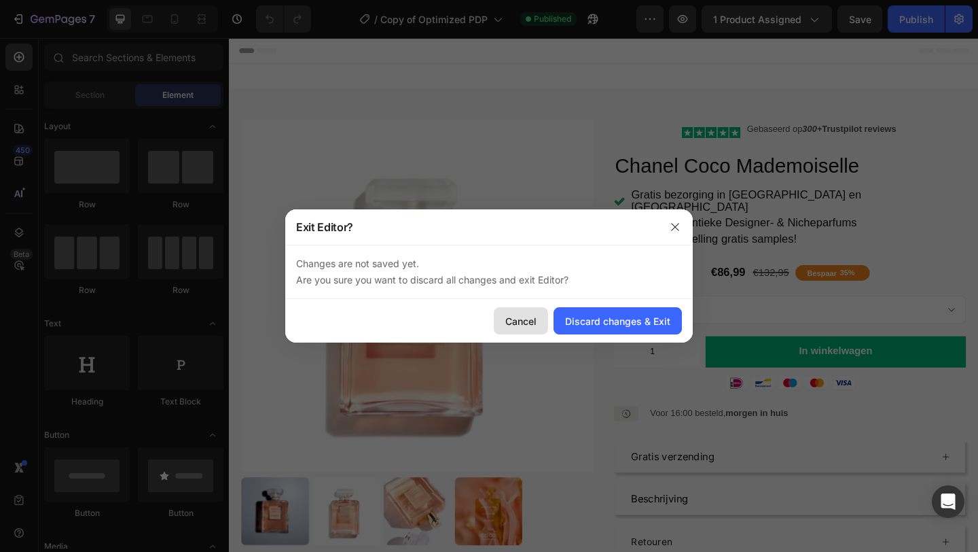
click at [518, 323] on div "Cancel" at bounding box center [520, 321] width 31 height 14
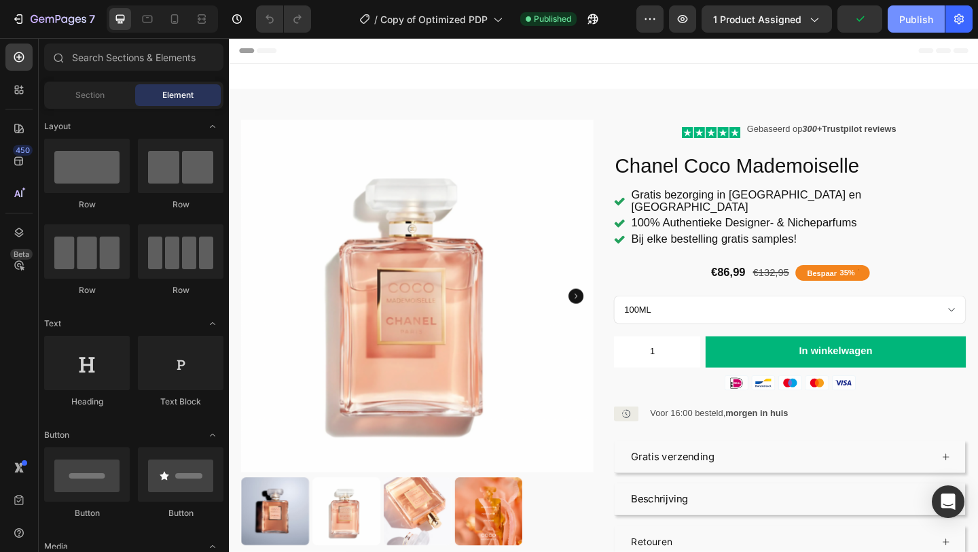
click at [907, 32] on button "Publish" at bounding box center [916, 18] width 57 height 27
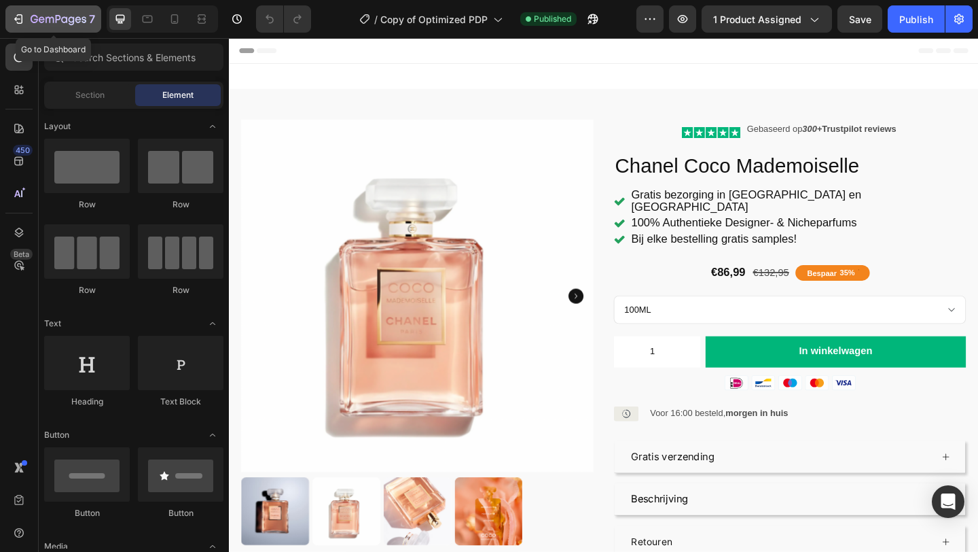
click at [31, 16] on icon "button" at bounding box center [59, 20] width 56 height 12
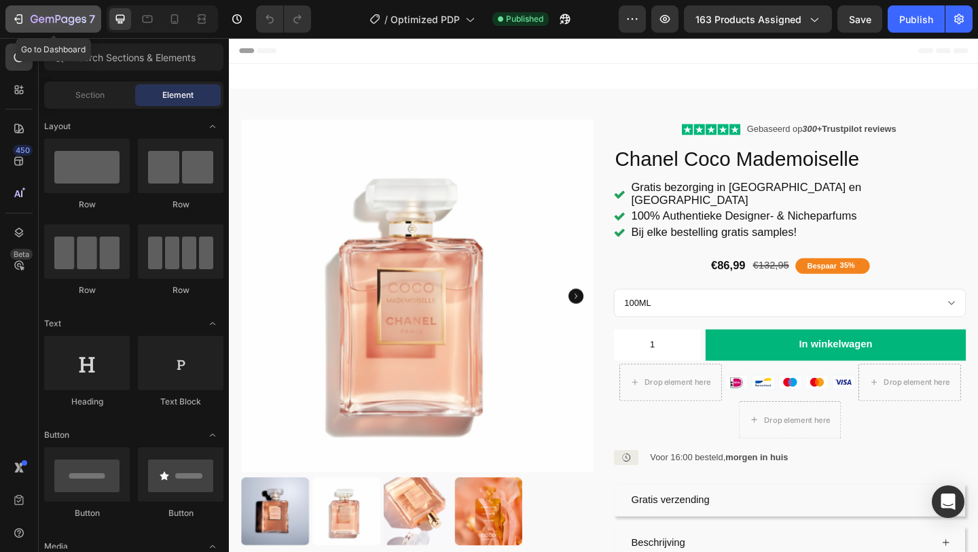
click at [31, 18] on icon "button" at bounding box center [34, 19] width 7 height 8
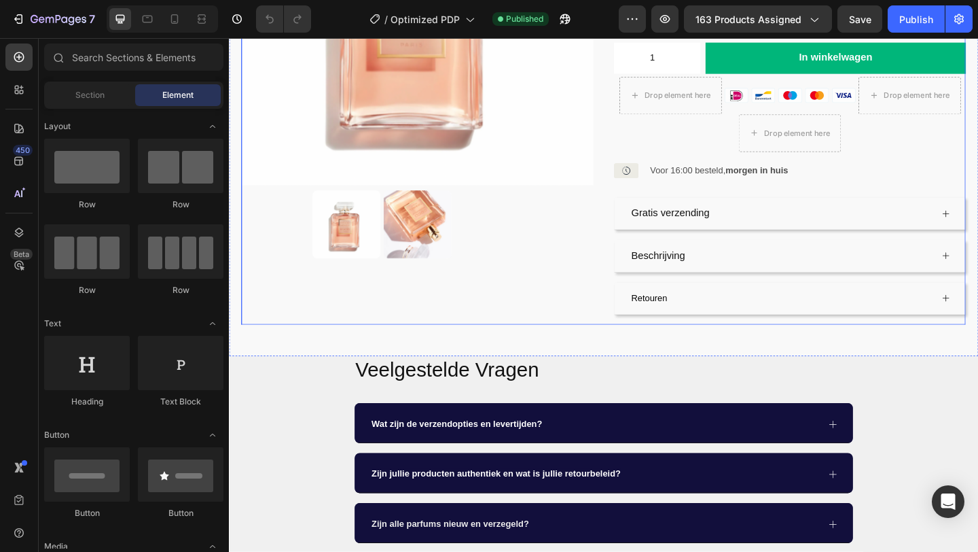
scroll to position [320, 0]
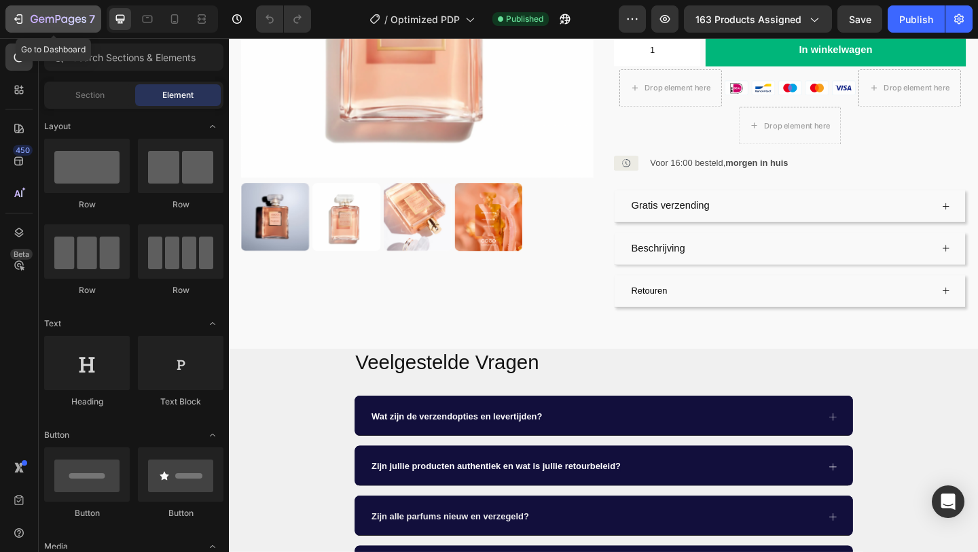
click at [16, 14] on icon "button" at bounding box center [19, 19] width 14 height 14
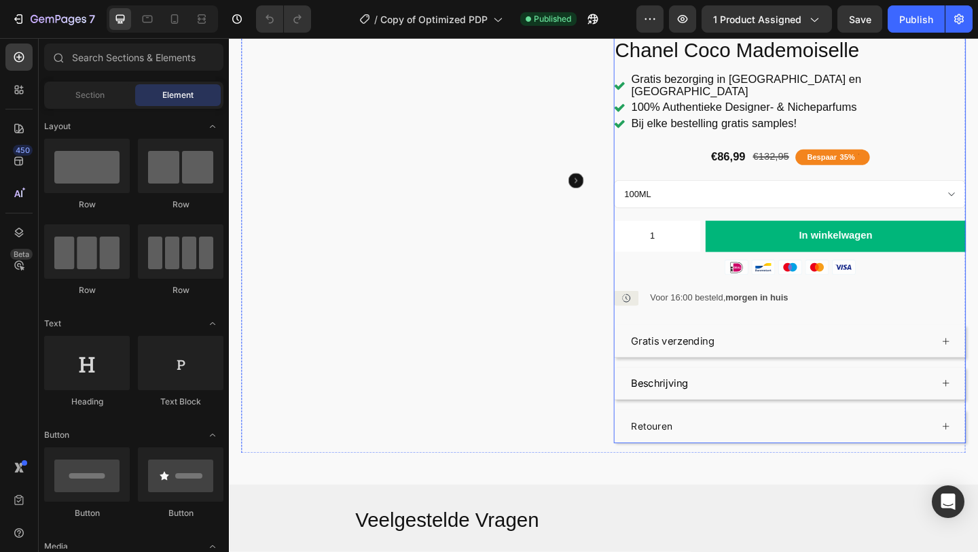
scroll to position [126, 0]
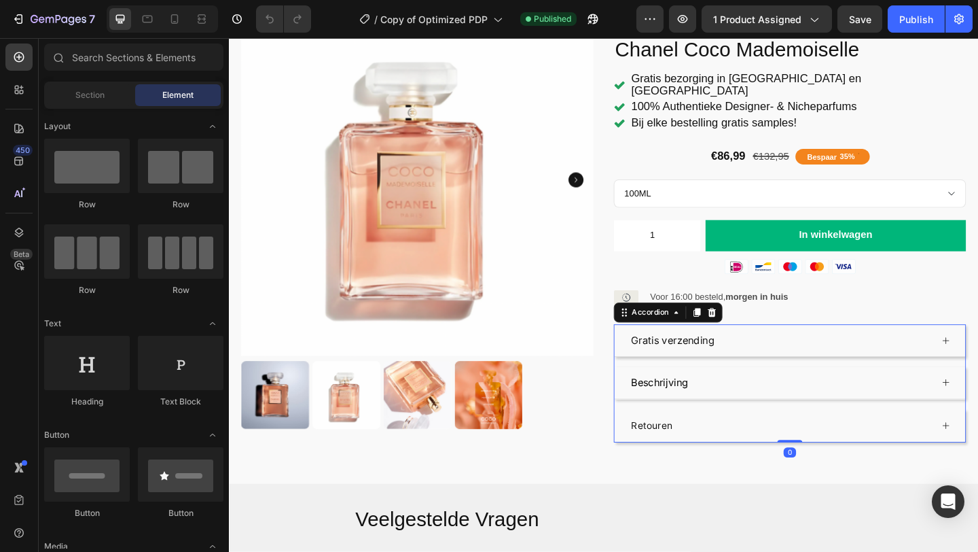
click at [691, 452] on span "Retouren" at bounding box center [688, 458] width 45 height 13
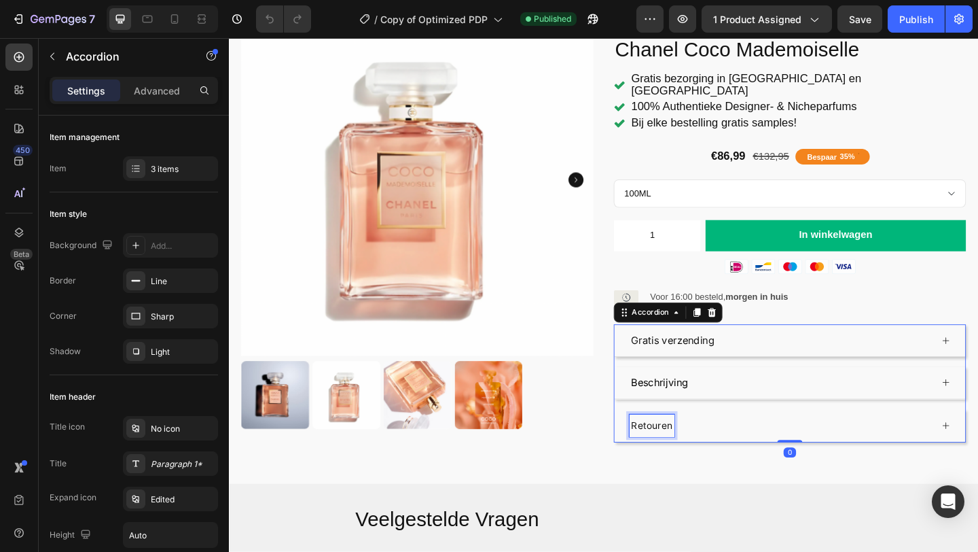
click at [688, 452] on span "Retouren" at bounding box center [688, 458] width 45 height 13
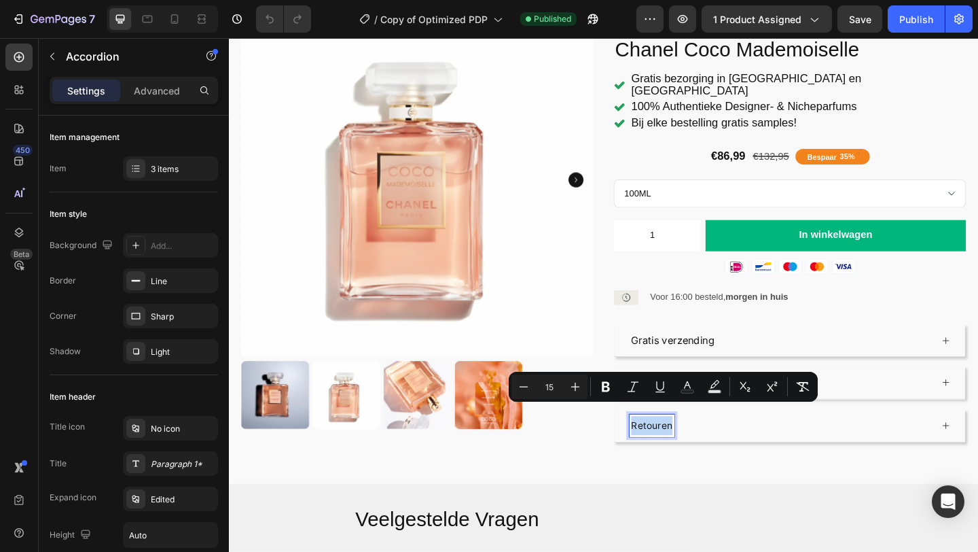
drag, startPoint x: 707, startPoint y: 445, endPoint x: 667, endPoint y: 443, distance: 40.1
click at [667, 452] on span "Retouren" at bounding box center [688, 458] width 45 height 13
copy span "Retouren"
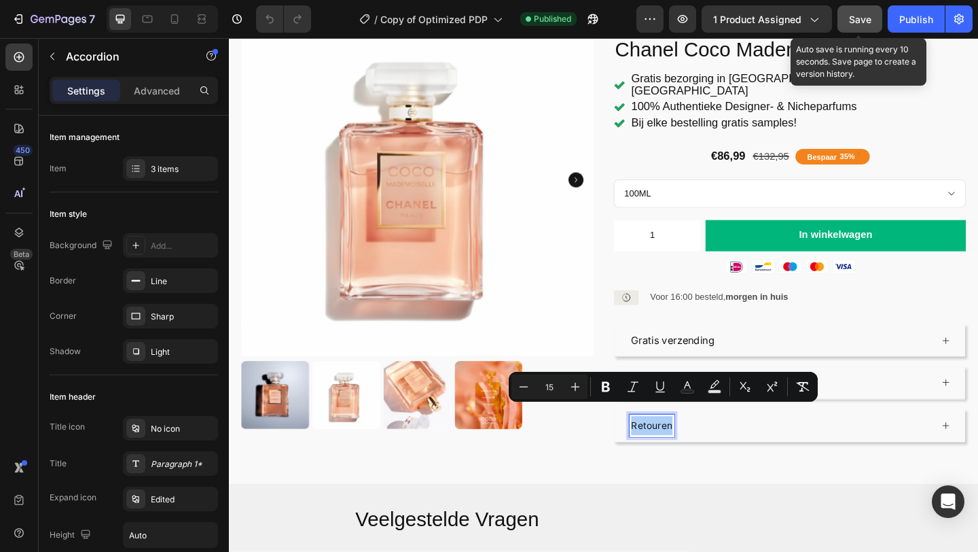
click at [869, 24] on span "Save" at bounding box center [860, 20] width 22 height 12
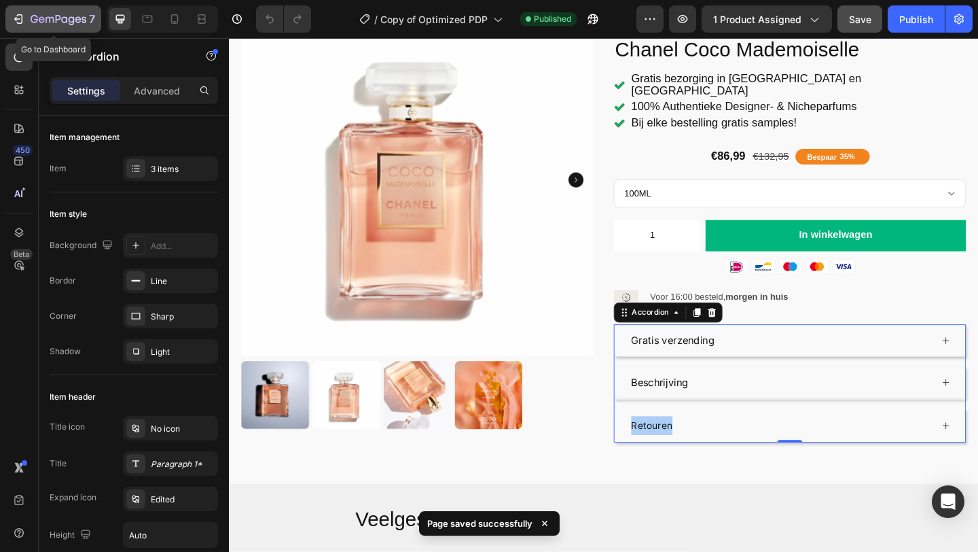
click at [38, 16] on icon "button" at bounding box center [59, 20] width 56 height 12
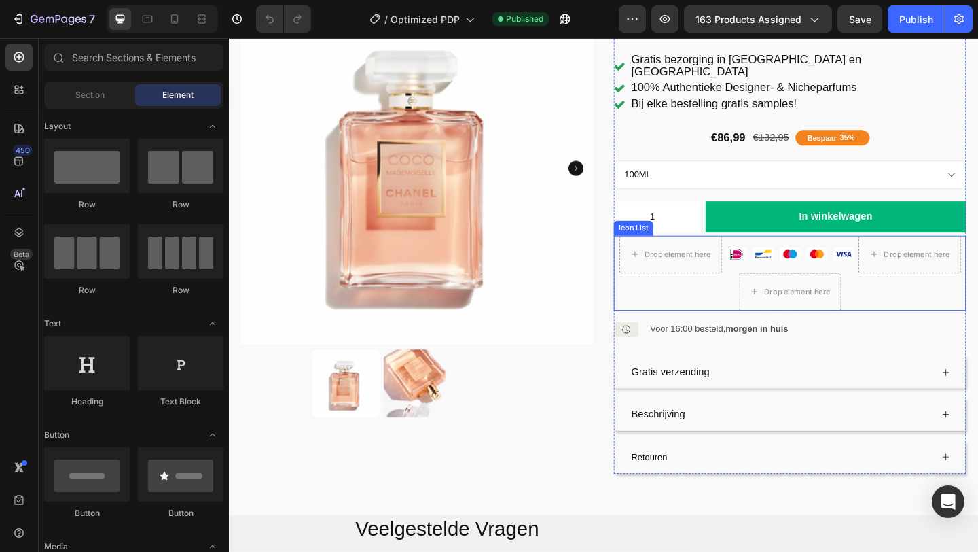
scroll to position [141, 0]
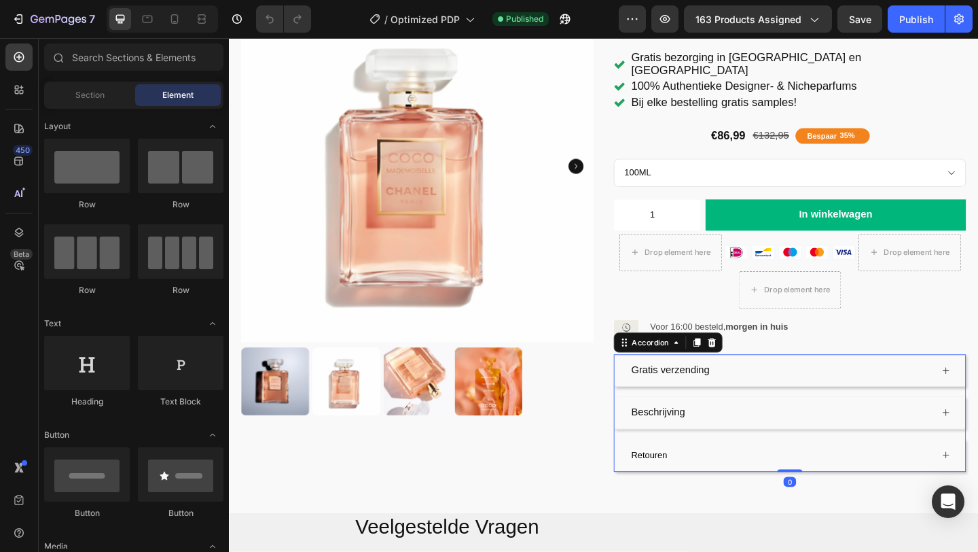
click at [696, 486] on span "Retouren" at bounding box center [685, 491] width 39 height 11
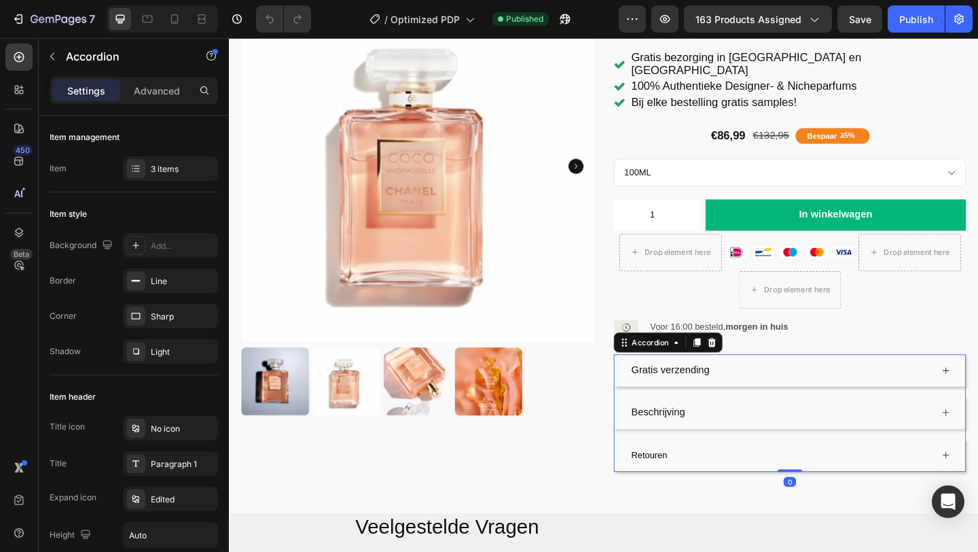
click at [693, 486] on span "Retouren" at bounding box center [685, 491] width 39 height 11
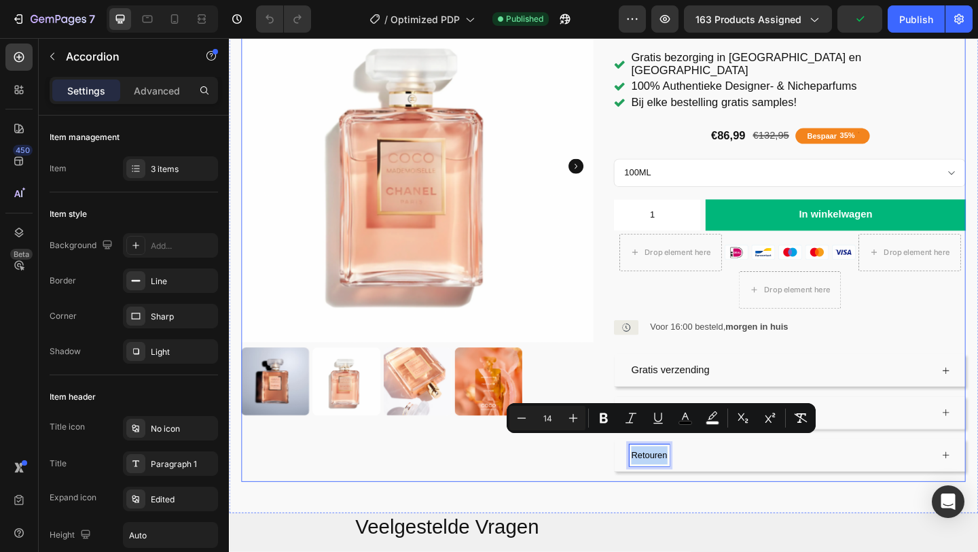
drag, startPoint x: 704, startPoint y: 477, endPoint x: 645, endPoint y: 459, distance: 62.5
click at [645, 459] on div "Product Images Icon Icon Icon Icon Icon Icon List Gebaseerd op 300+ Trustpilot …" at bounding box center [636, 248] width 788 height 524
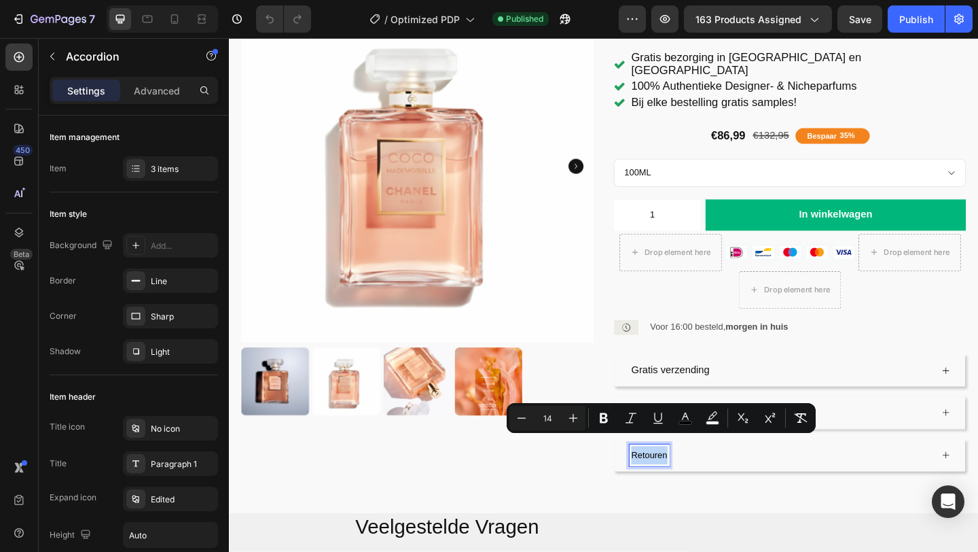
click at [683, 486] on span "Retouren" at bounding box center [685, 491] width 39 height 11
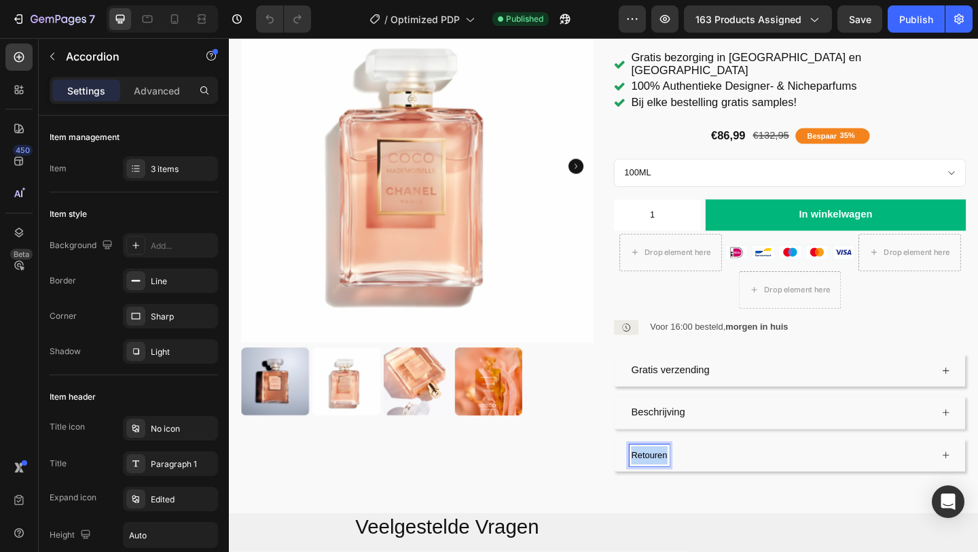
drag, startPoint x: 704, startPoint y: 477, endPoint x: 660, endPoint y: 463, distance: 46.4
click at [660, 474] on div "Retouren" at bounding box center [839, 491] width 382 height 35
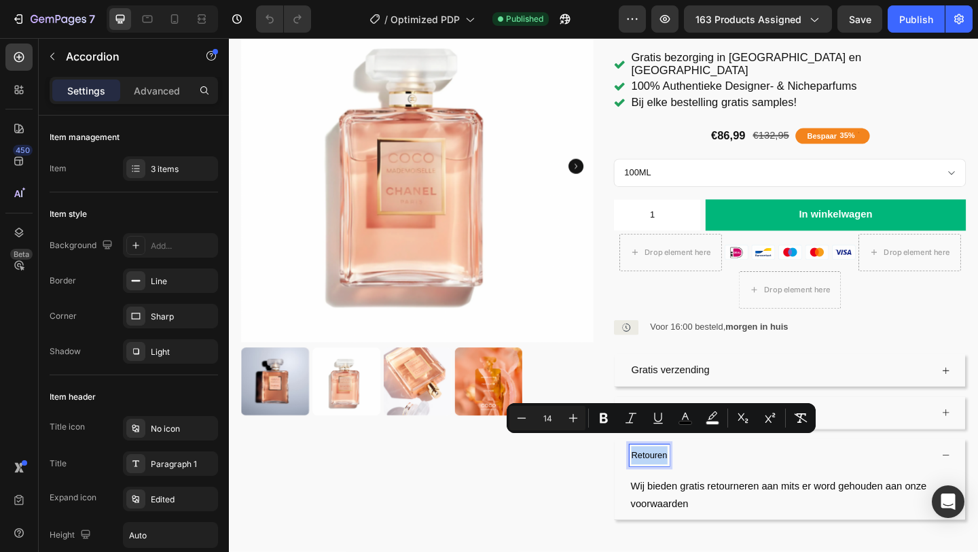
click at [670, 486] on span "Retouren" at bounding box center [685, 491] width 39 height 11
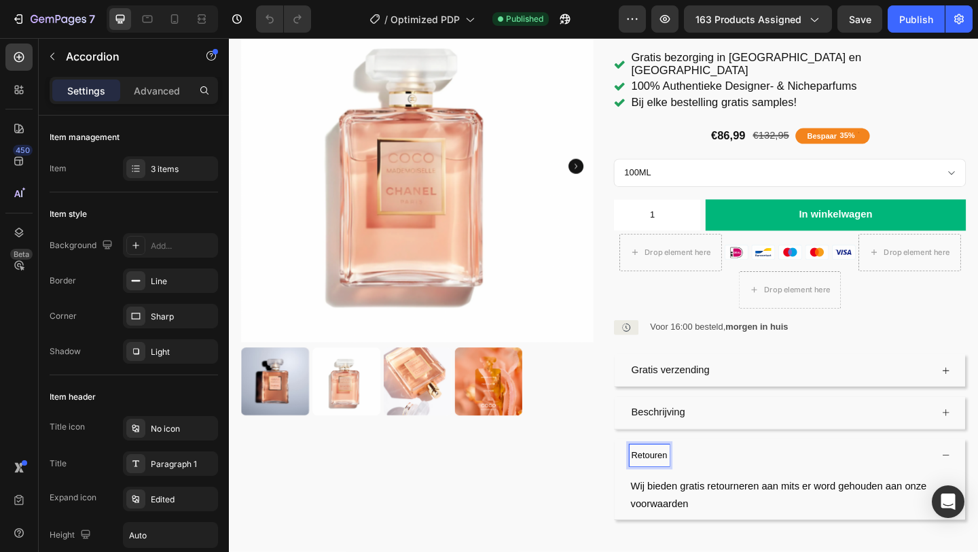
click at [705, 486] on span "Retouren" at bounding box center [685, 491] width 39 height 11
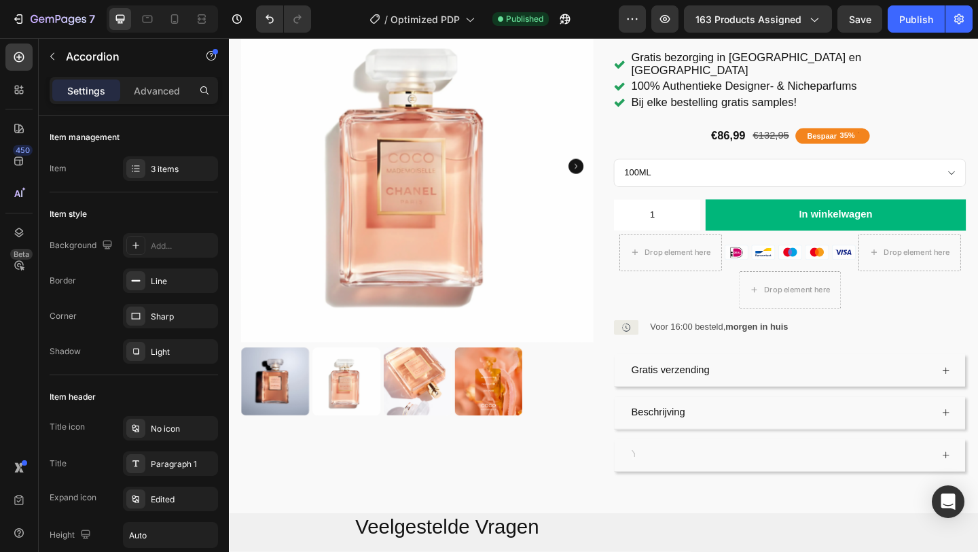
scroll to position [139, 0]
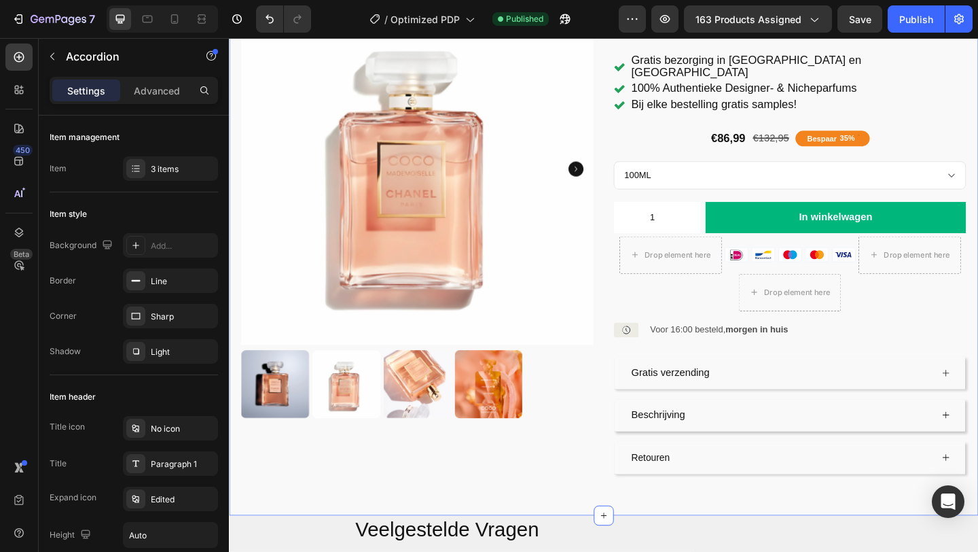
click at [596, 513] on div "Product Images Icon Icon Icon Icon Icon Icon List Gebaseerd op 300+ Trustpilot …" at bounding box center [636, 255] width 815 height 602
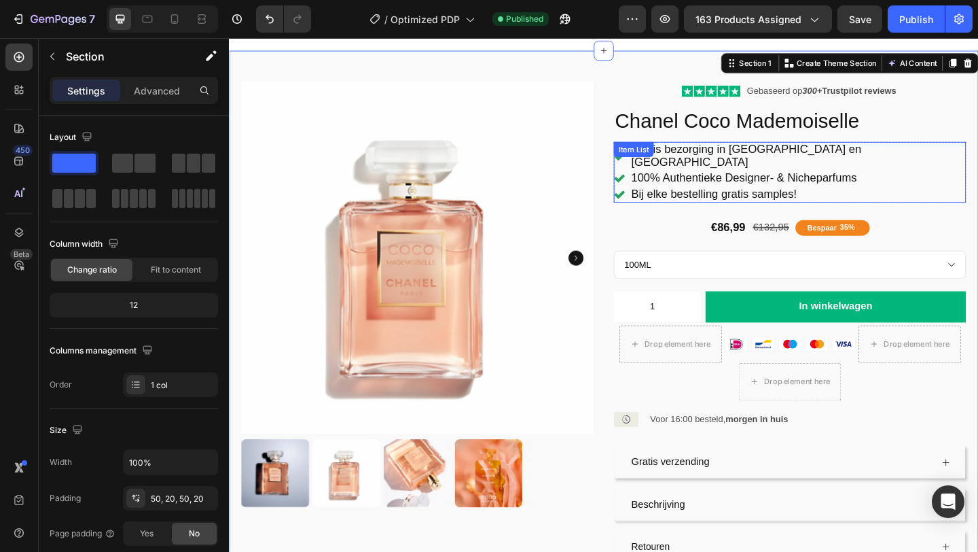
scroll to position [36, 0]
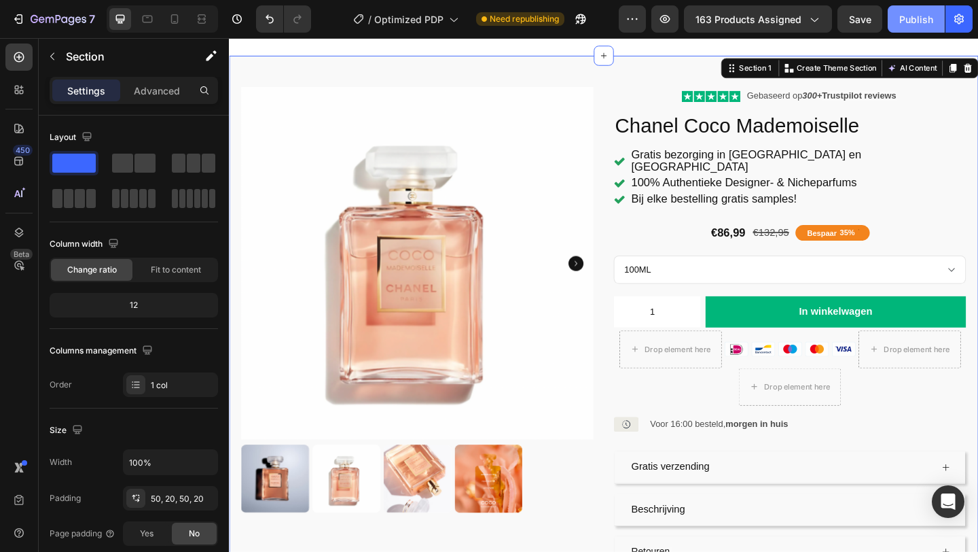
click at [933, 14] on button "Publish" at bounding box center [916, 18] width 57 height 27
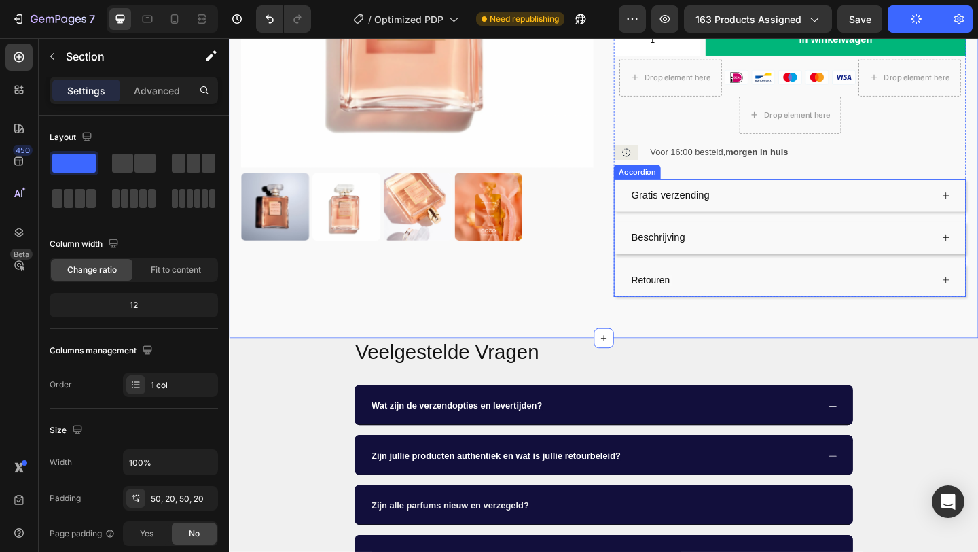
scroll to position [338, 0]
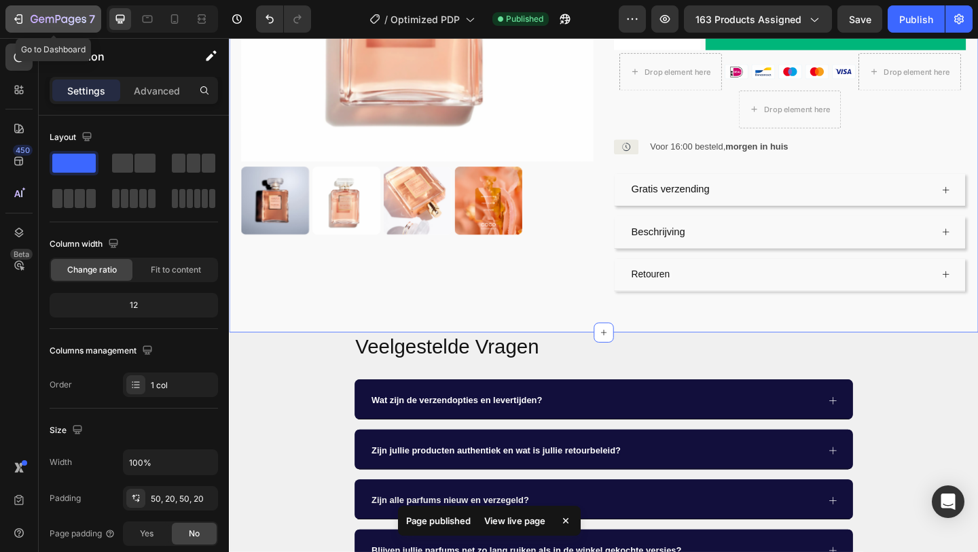
click at [20, 13] on icon "button" at bounding box center [19, 19] width 14 height 14
